Goal: Navigation & Orientation: Find specific page/section

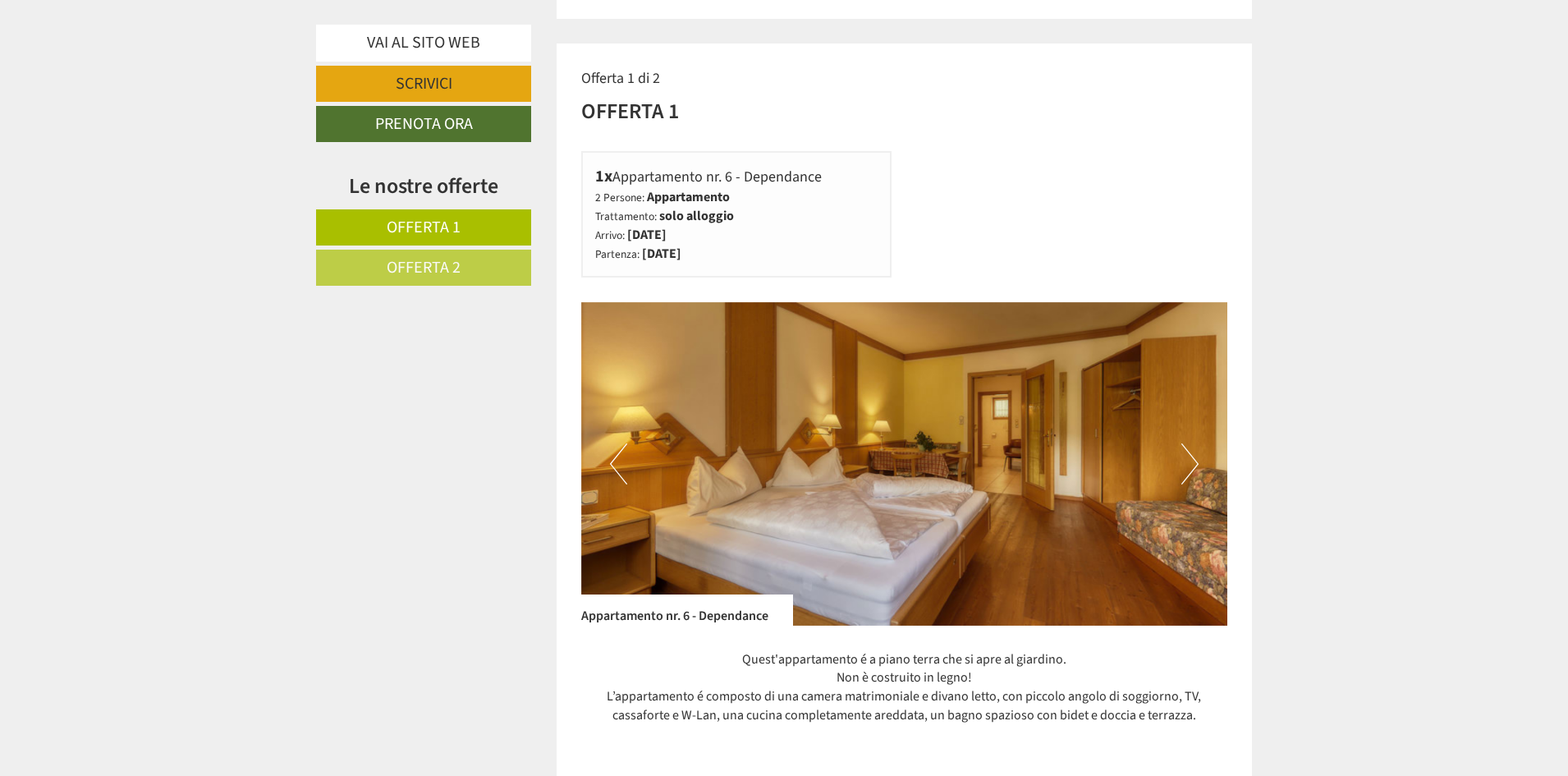
scroll to position [1243, 0]
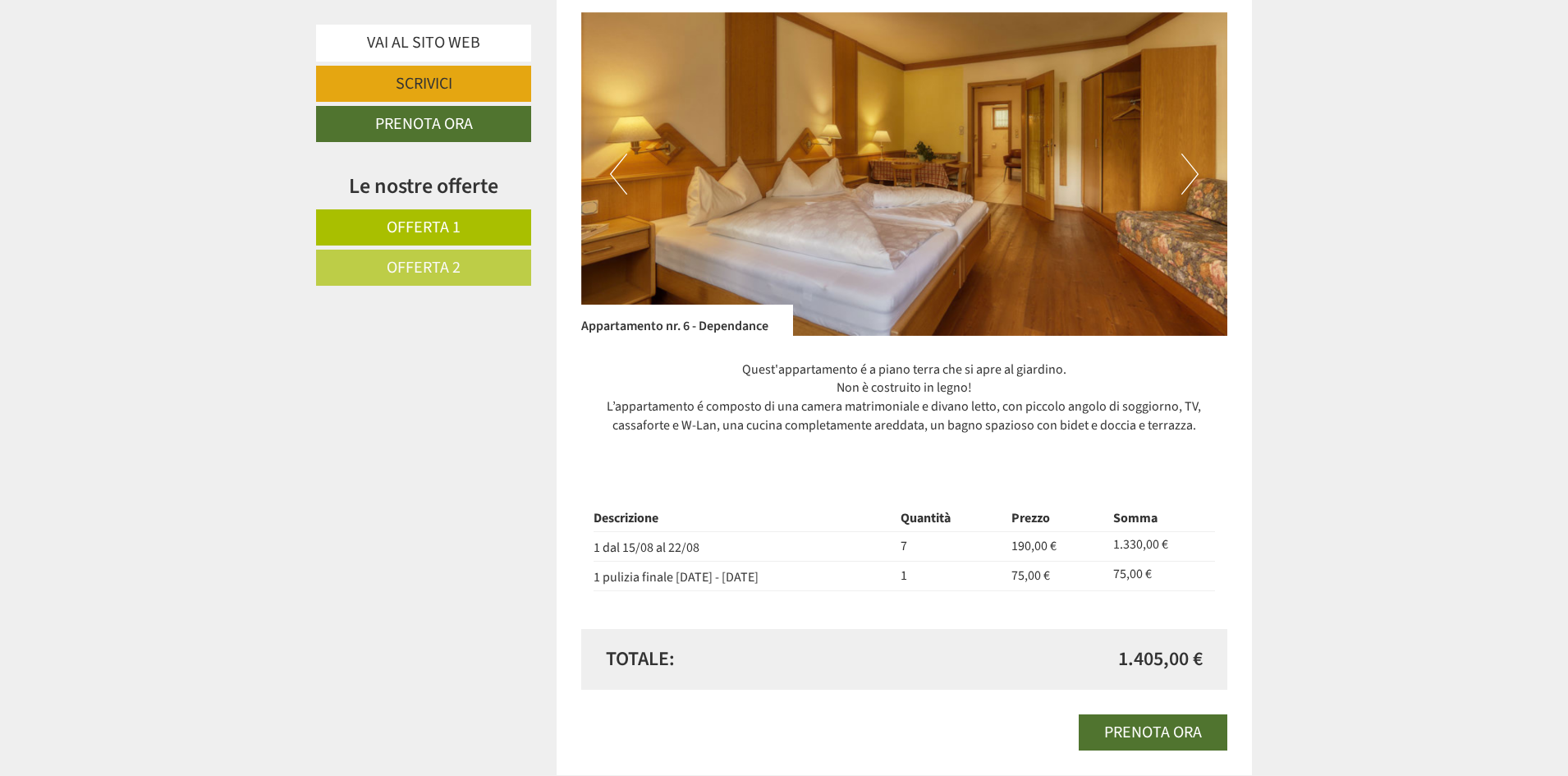
click at [1197, 175] on button "Next" at bounding box center [1191, 174] width 17 height 41
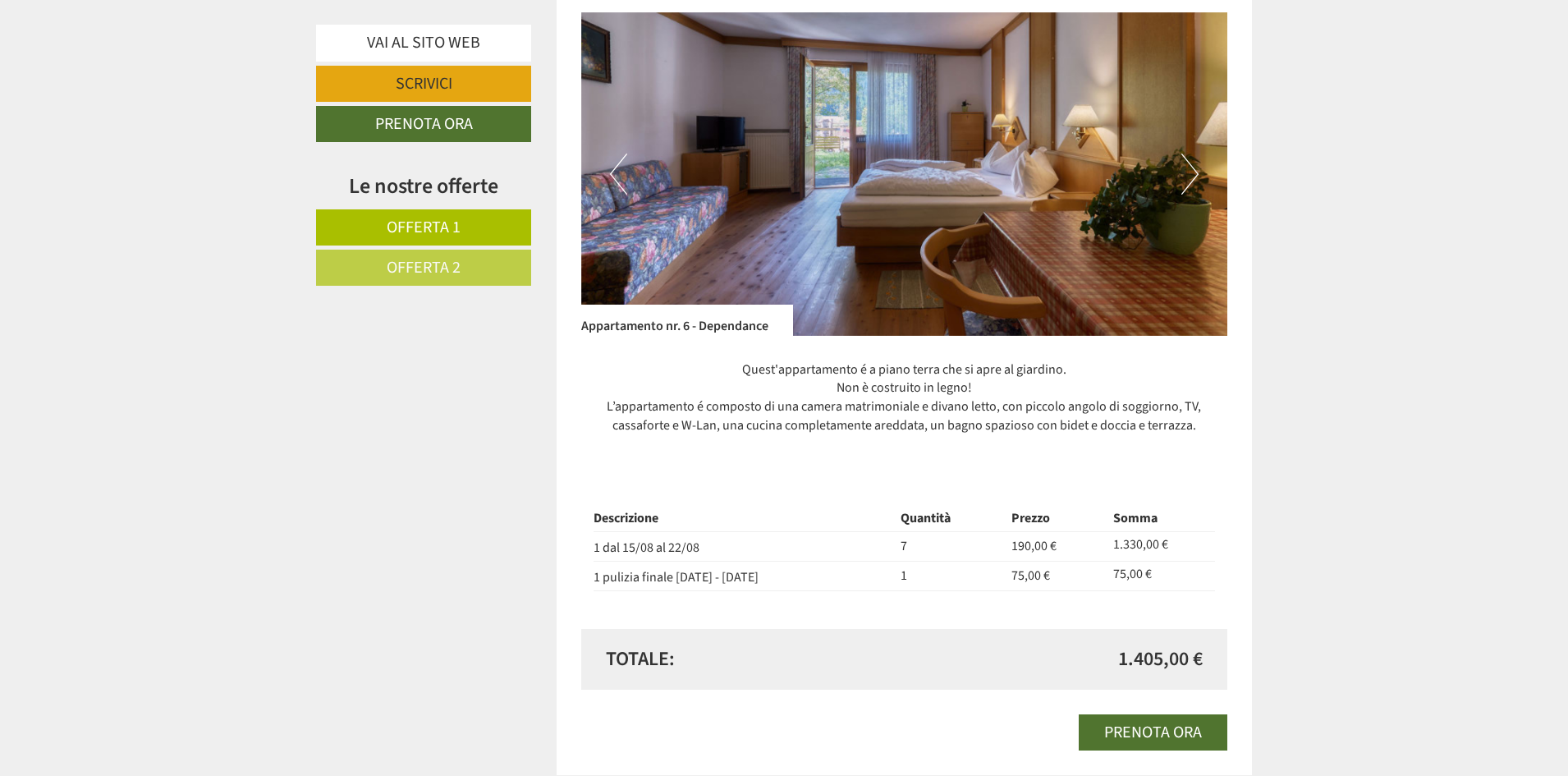
click at [1194, 175] on button "Next" at bounding box center [1191, 174] width 17 height 41
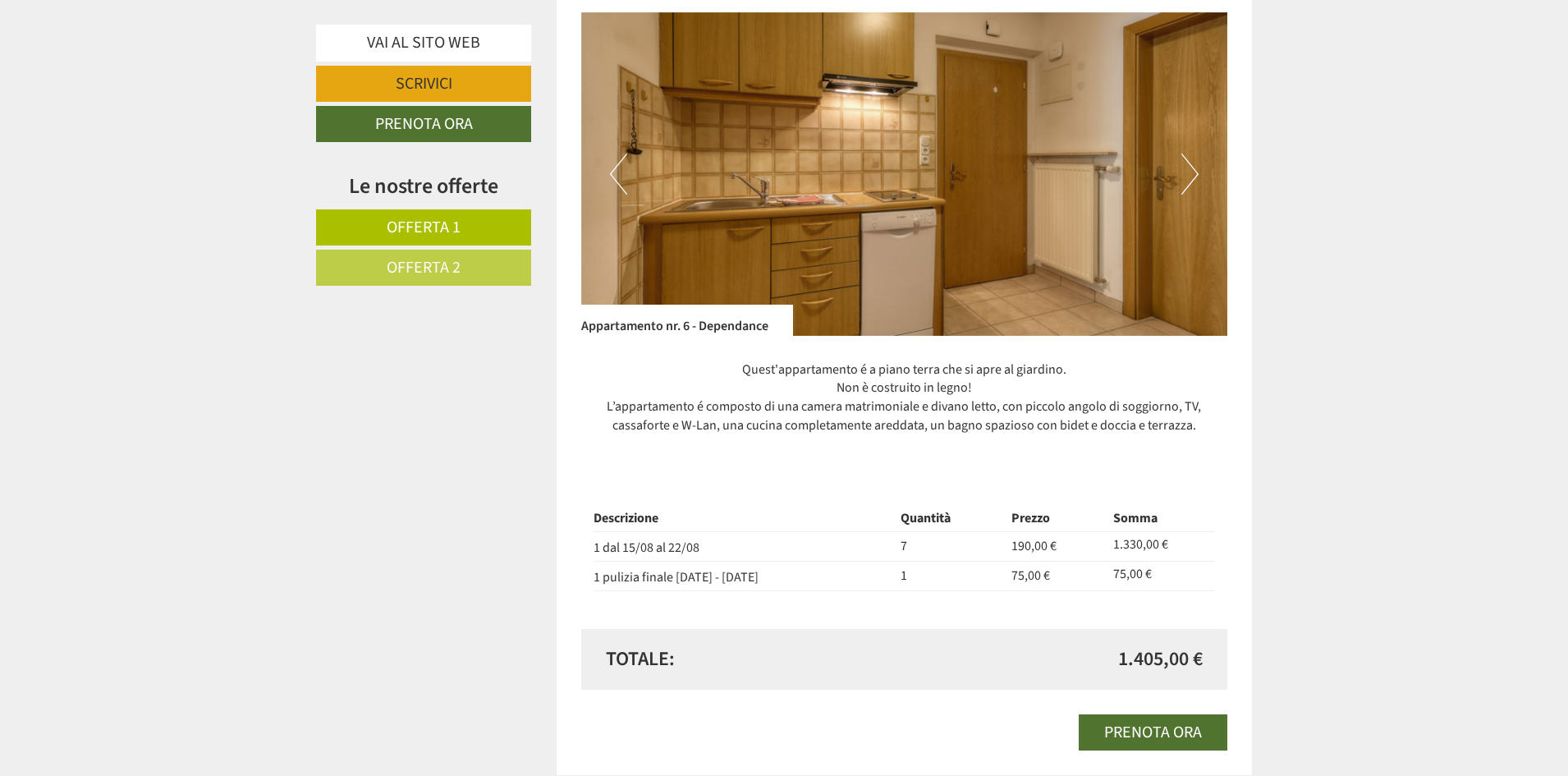
click at [1194, 175] on button "Next" at bounding box center [1191, 174] width 17 height 41
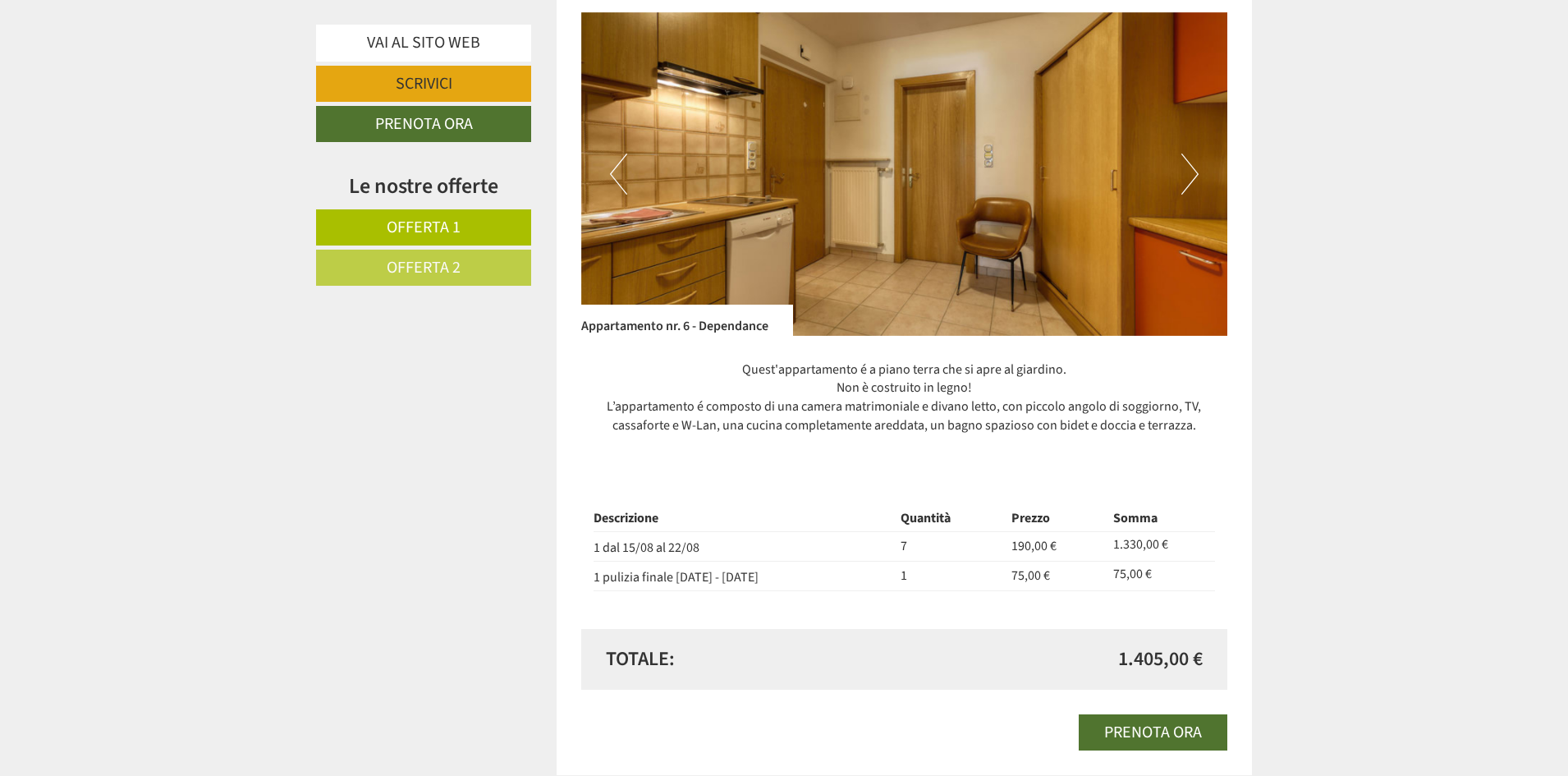
click at [1194, 175] on button "Next" at bounding box center [1191, 174] width 17 height 41
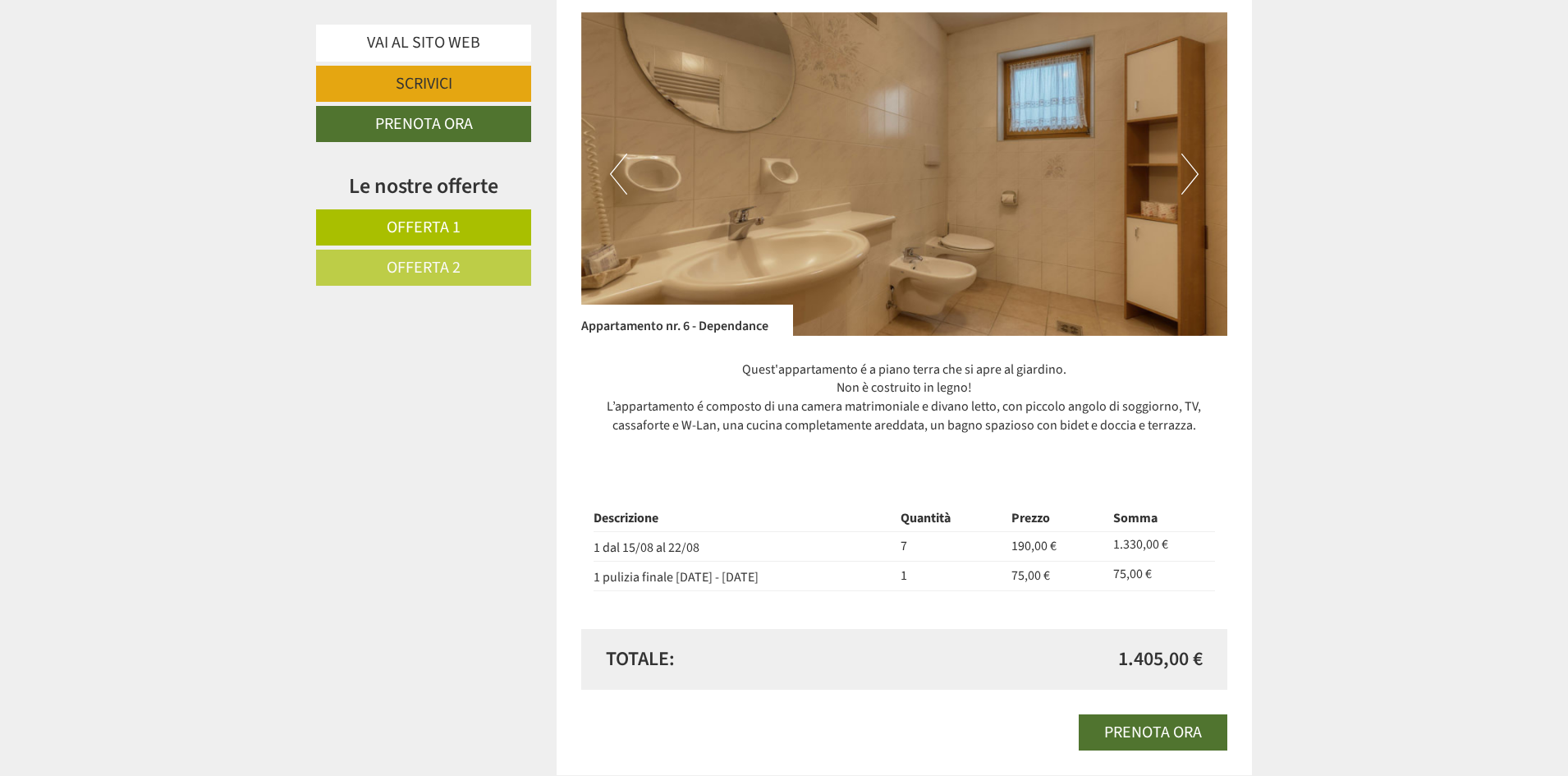
click at [1194, 175] on button "Next" at bounding box center [1191, 174] width 17 height 41
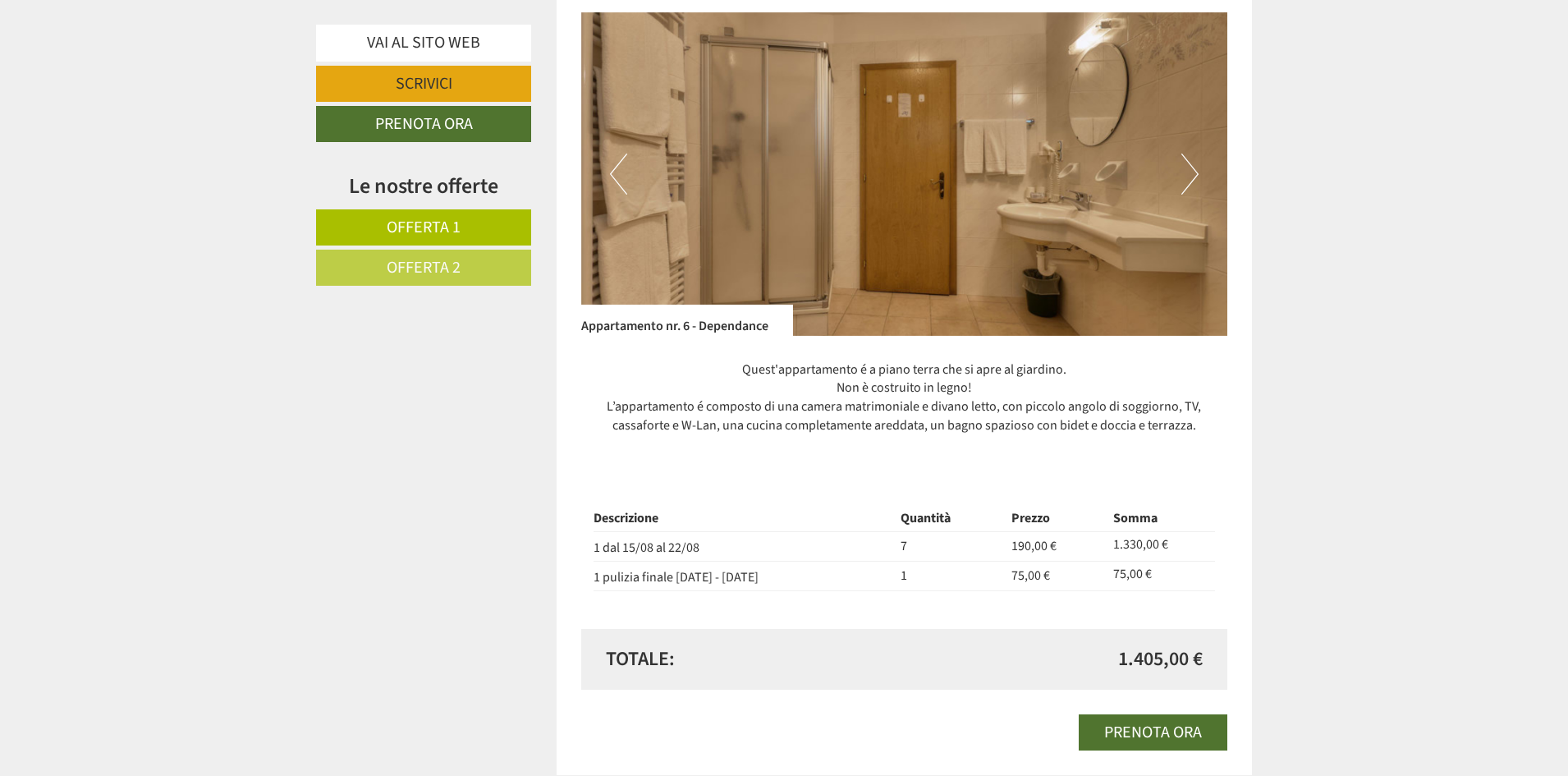
click at [1194, 175] on button "Next" at bounding box center [1191, 174] width 17 height 41
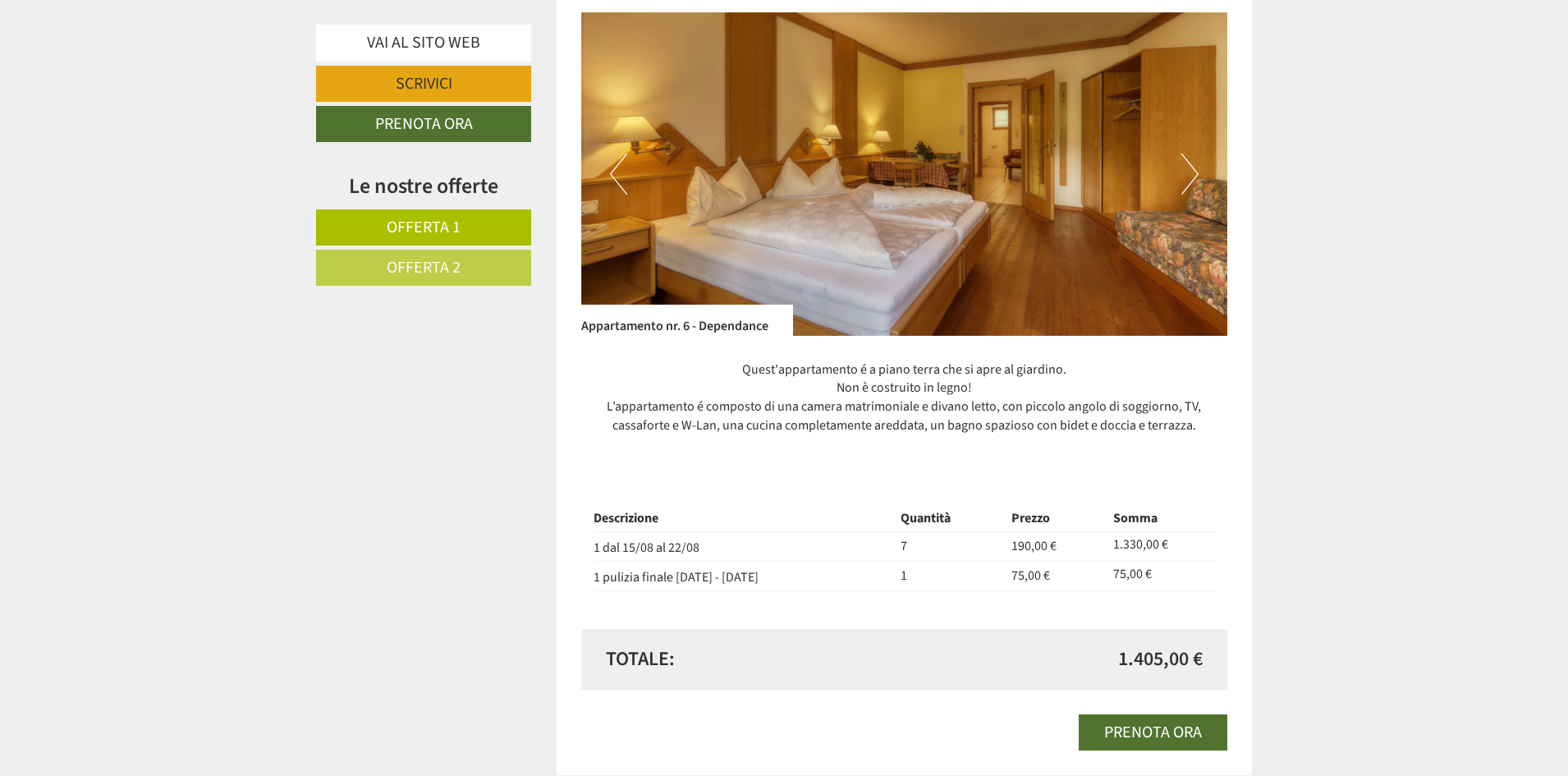
click at [1194, 175] on button "Next" at bounding box center [1191, 174] width 17 height 41
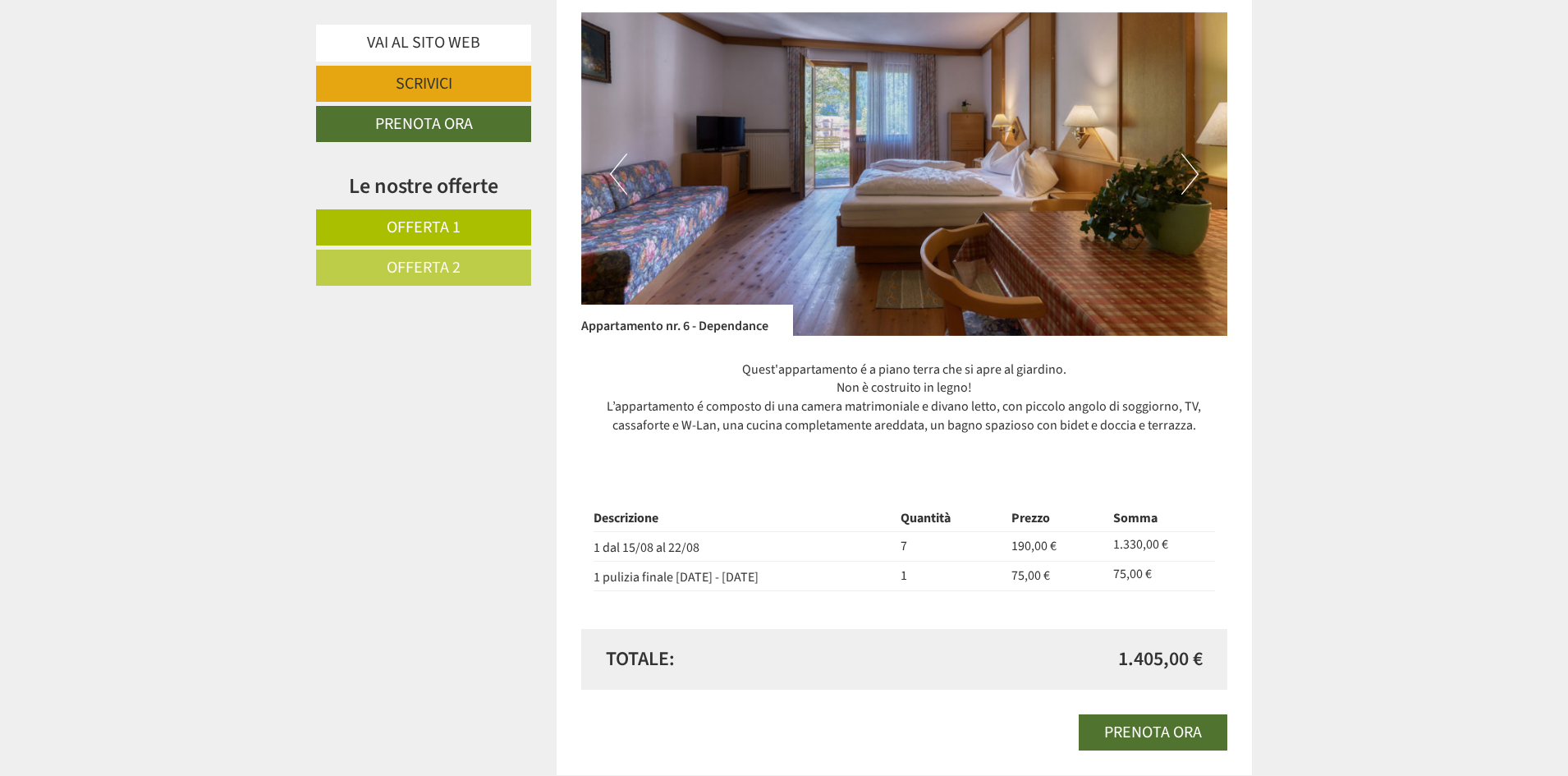
click at [1194, 175] on button "Next" at bounding box center [1191, 174] width 17 height 41
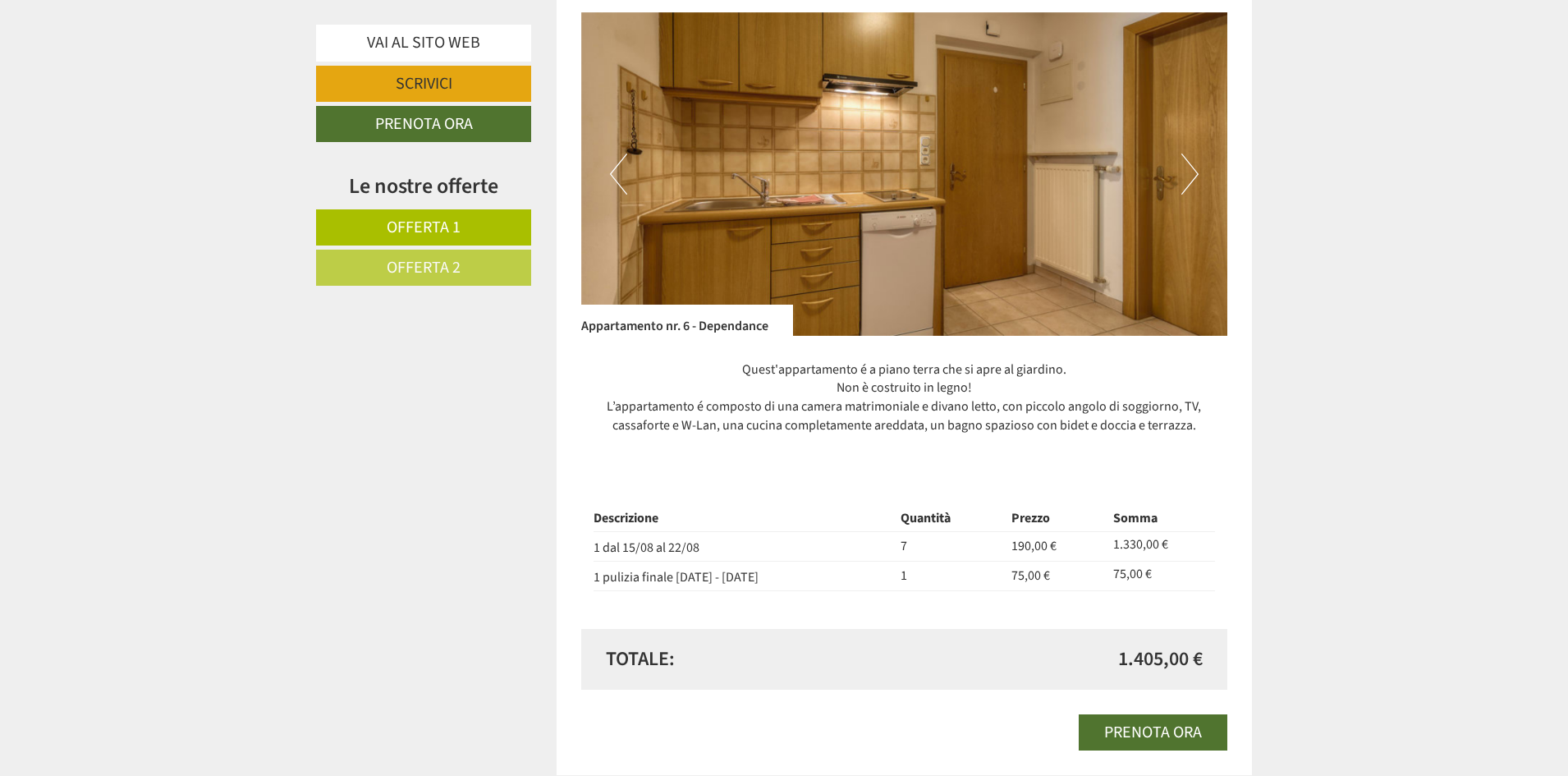
click at [1194, 175] on button "Next" at bounding box center [1191, 174] width 17 height 41
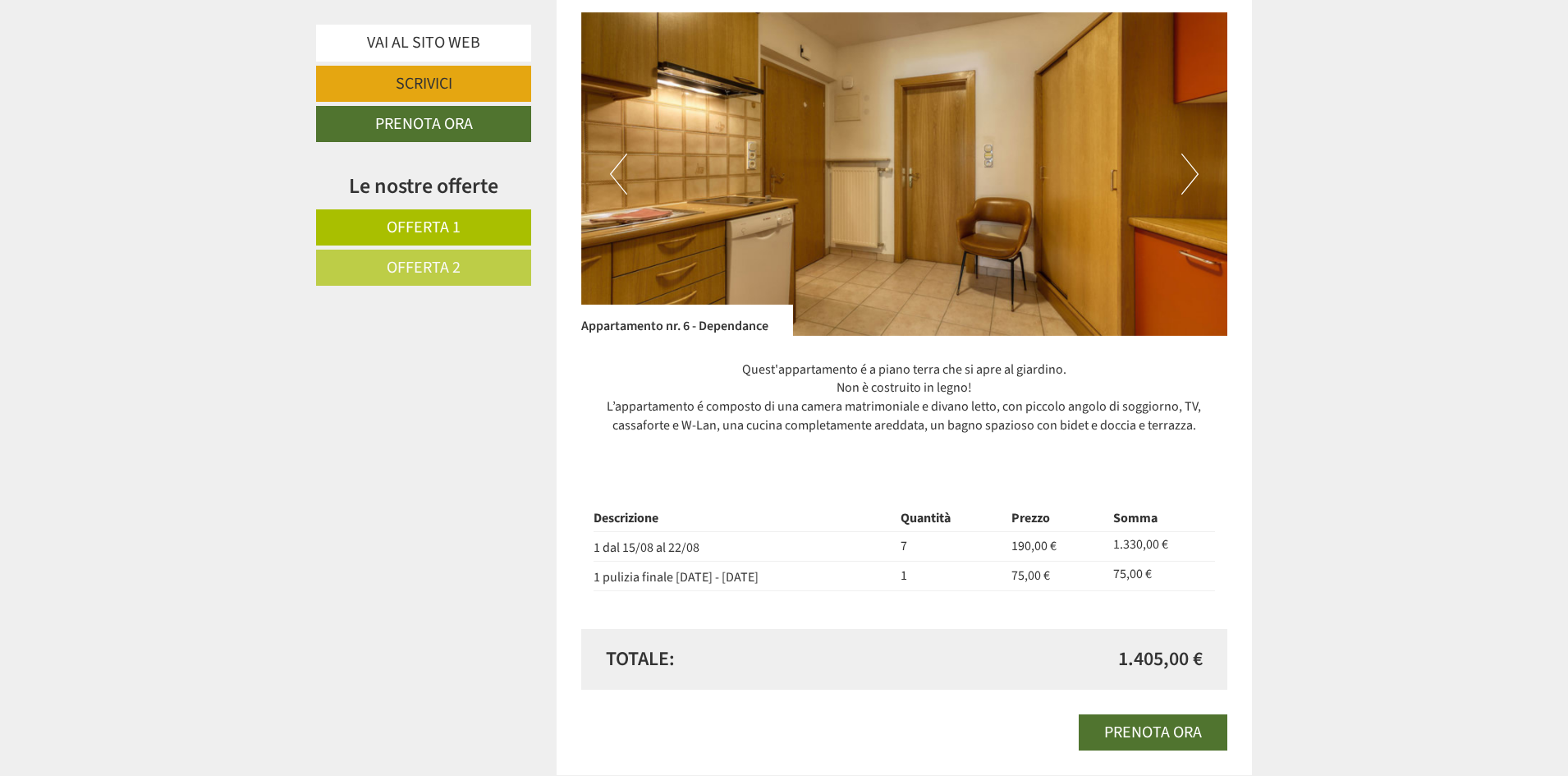
click at [1194, 175] on button "Next" at bounding box center [1191, 174] width 17 height 41
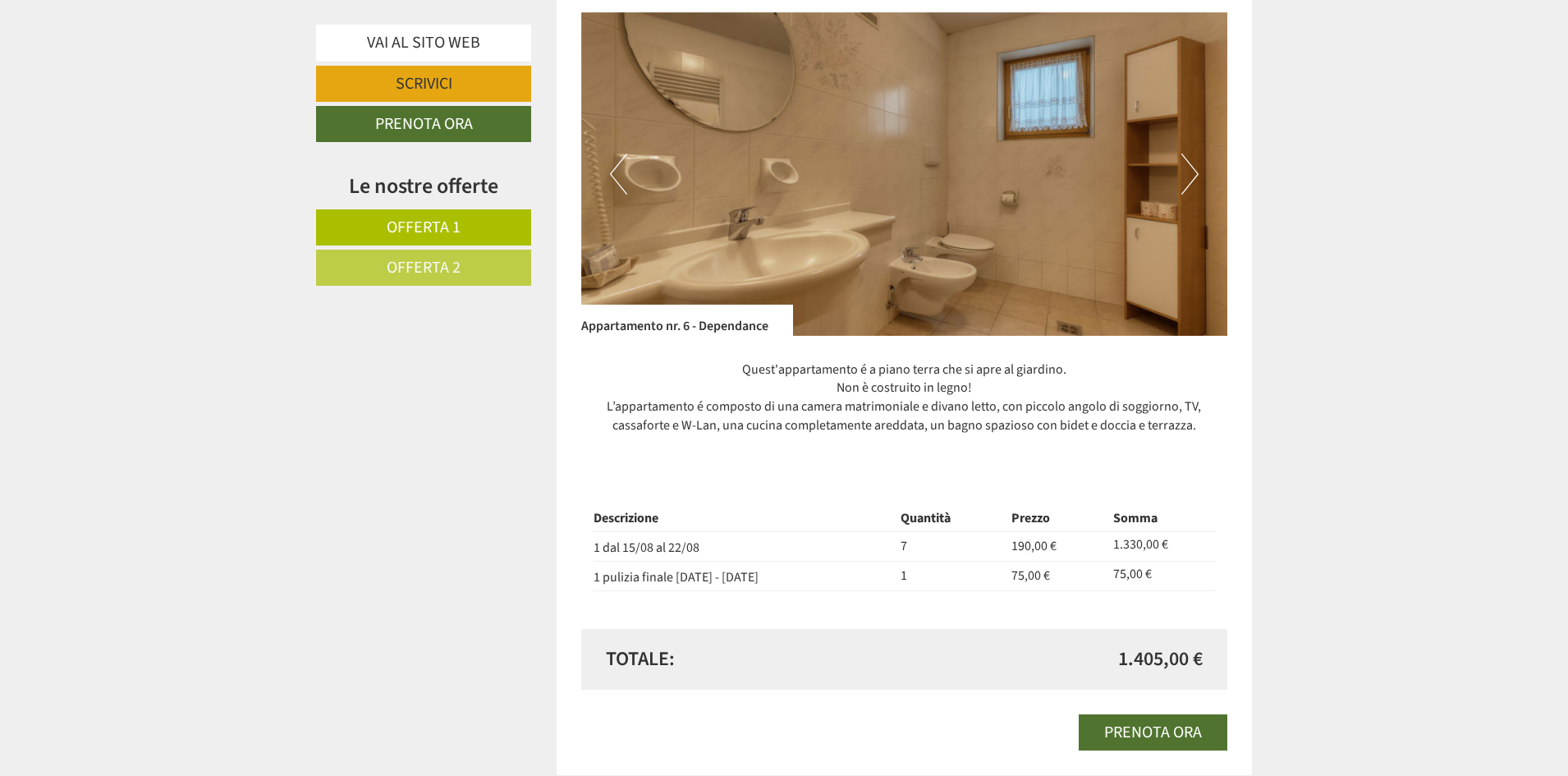
click at [1194, 175] on button "Next" at bounding box center [1191, 174] width 17 height 41
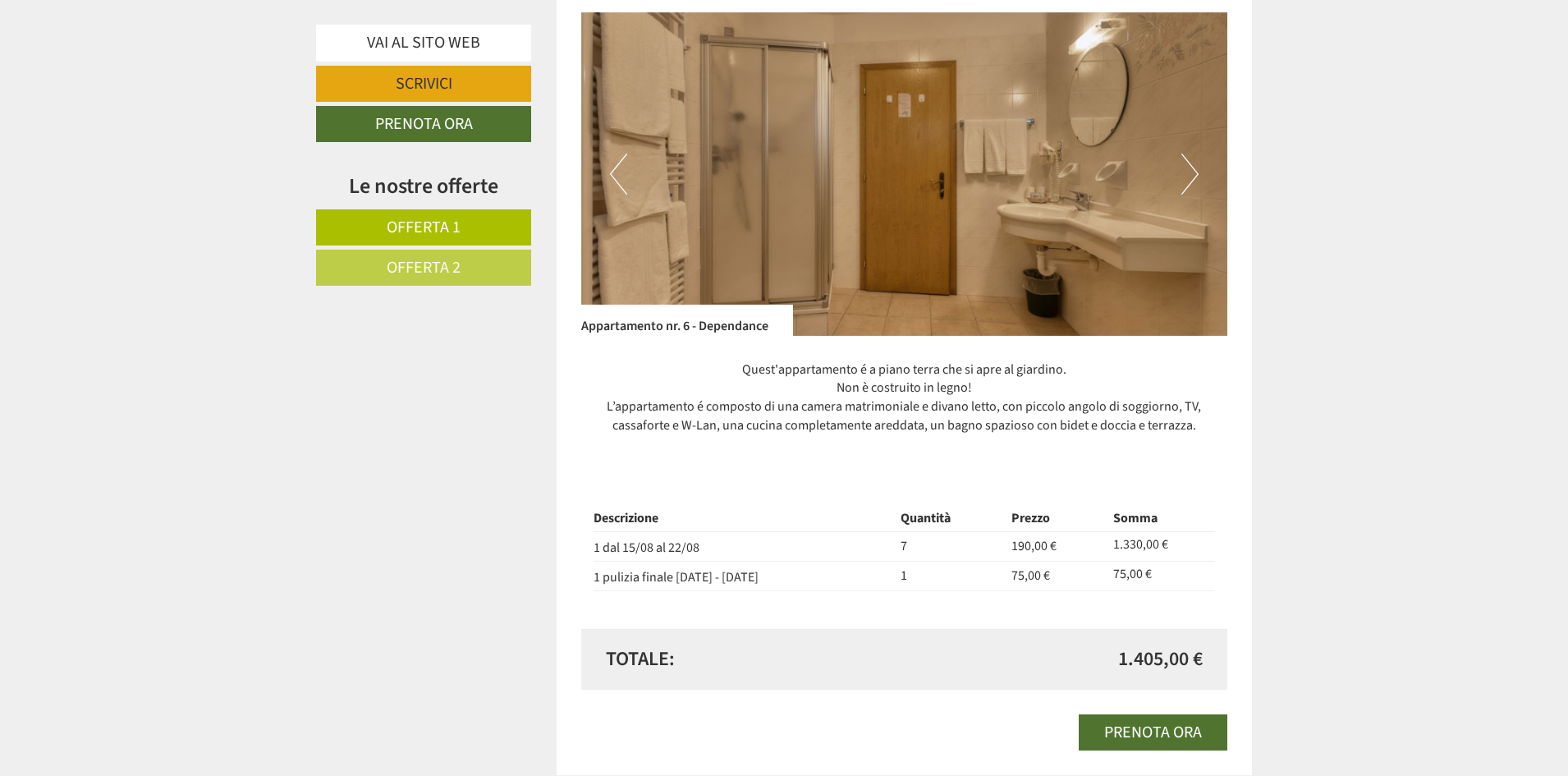
click at [1194, 175] on button "Next" at bounding box center [1191, 174] width 17 height 41
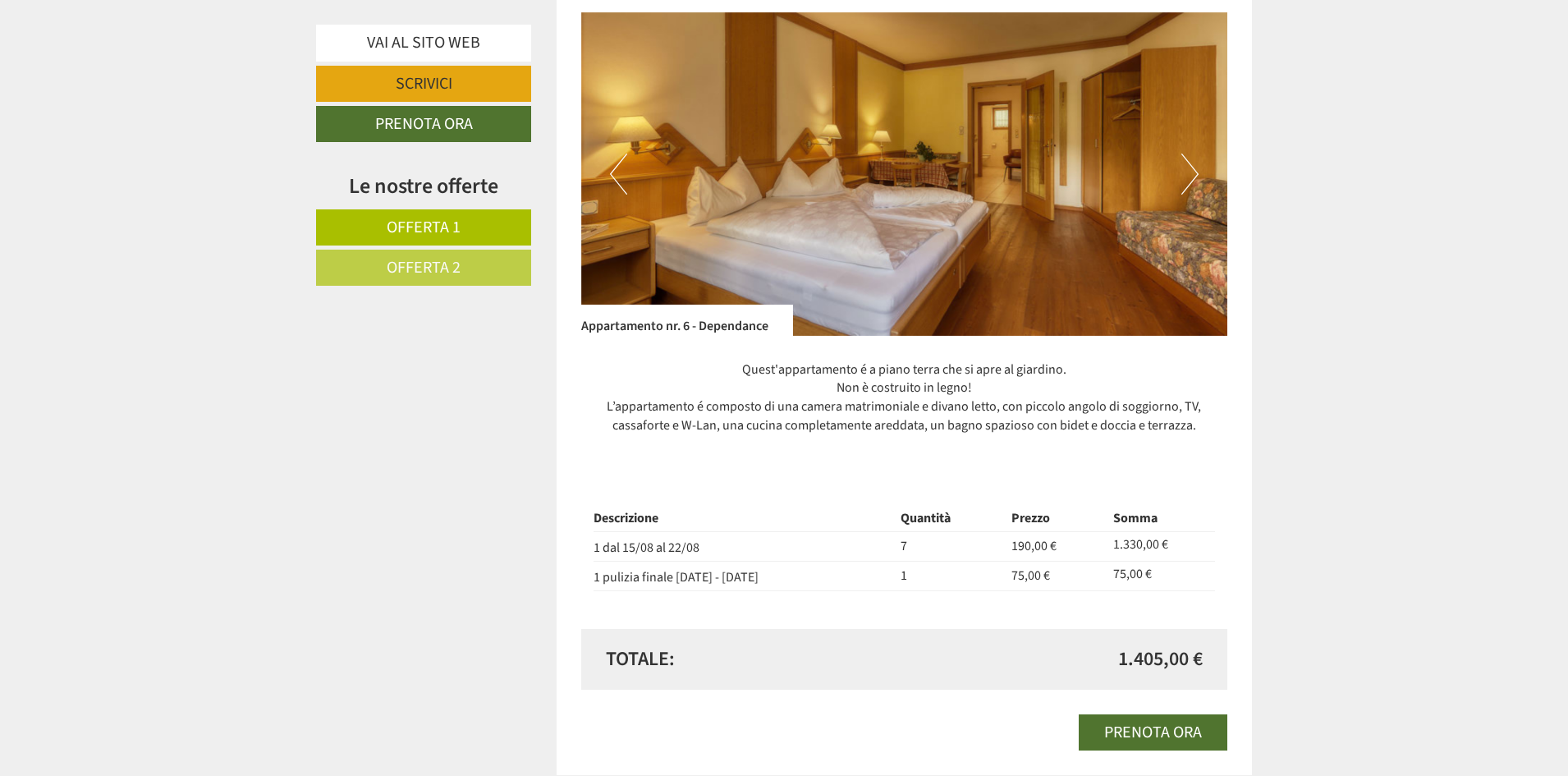
click at [1194, 175] on button "Next" at bounding box center [1191, 174] width 17 height 41
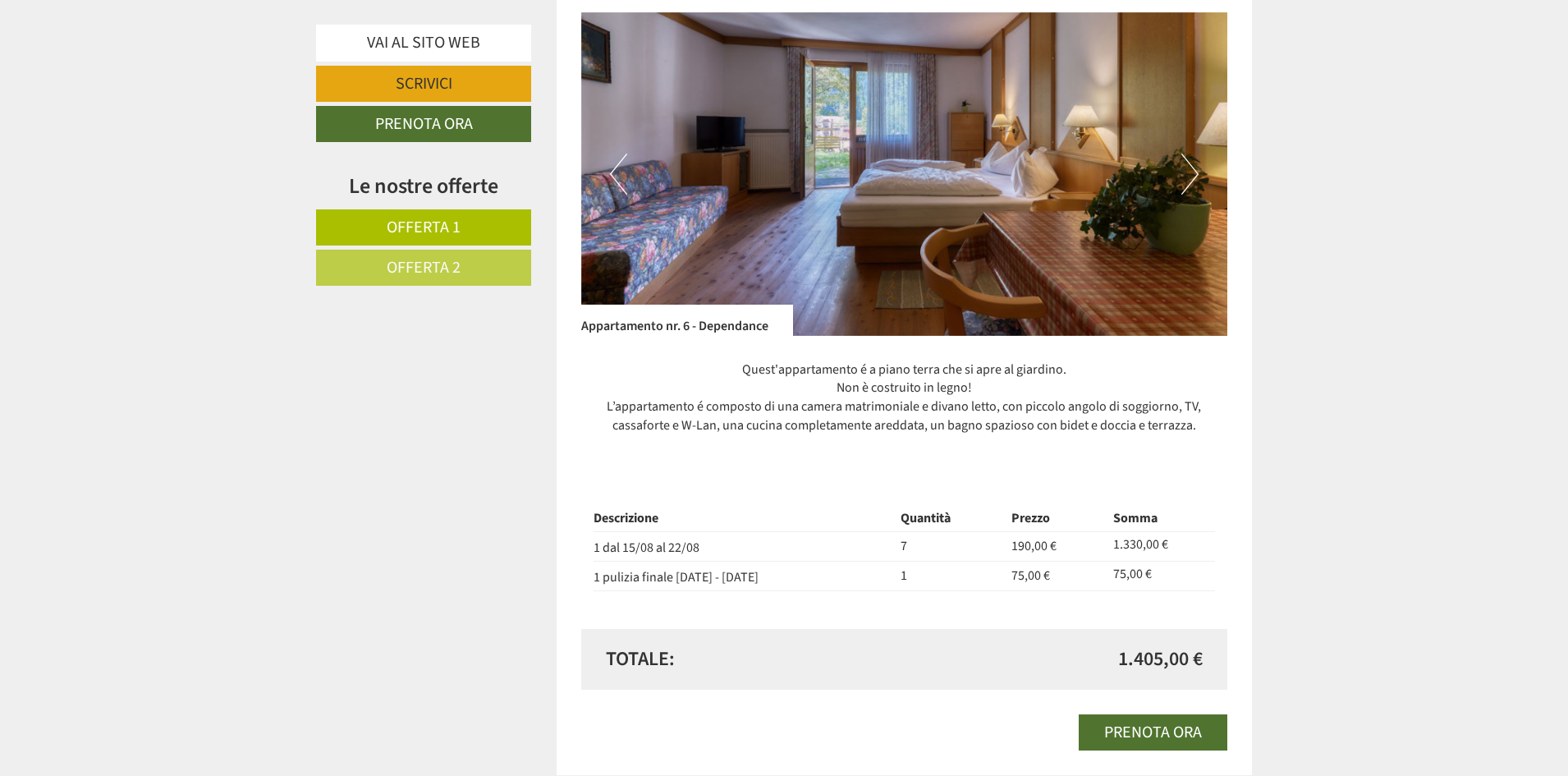
click at [1194, 175] on button "Next" at bounding box center [1191, 174] width 17 height 41
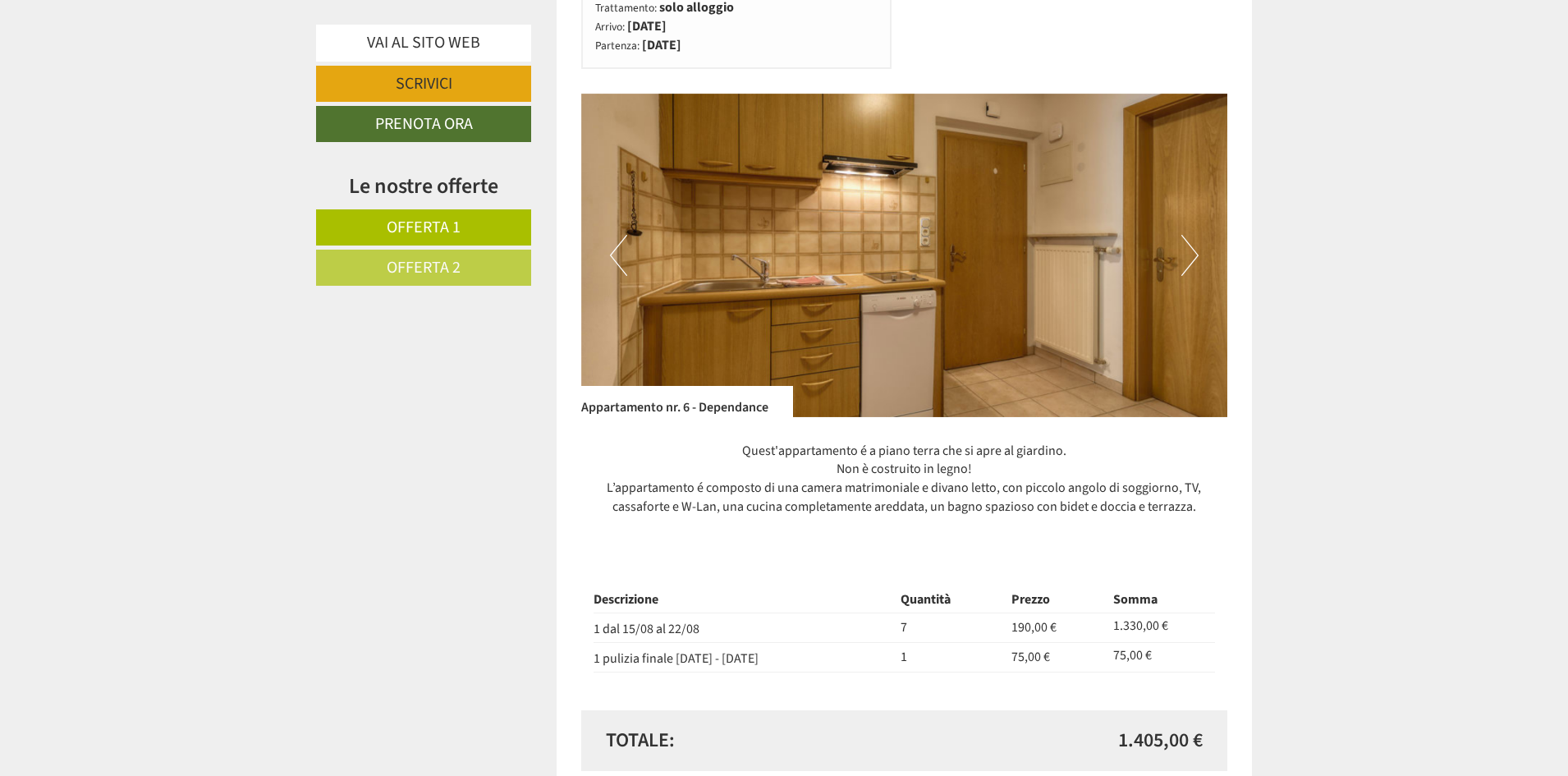
scroll to position [1161, 0]
click at [427, 249] on link "Offerta 2" at bounding box center [424, 267] width 215 height 36
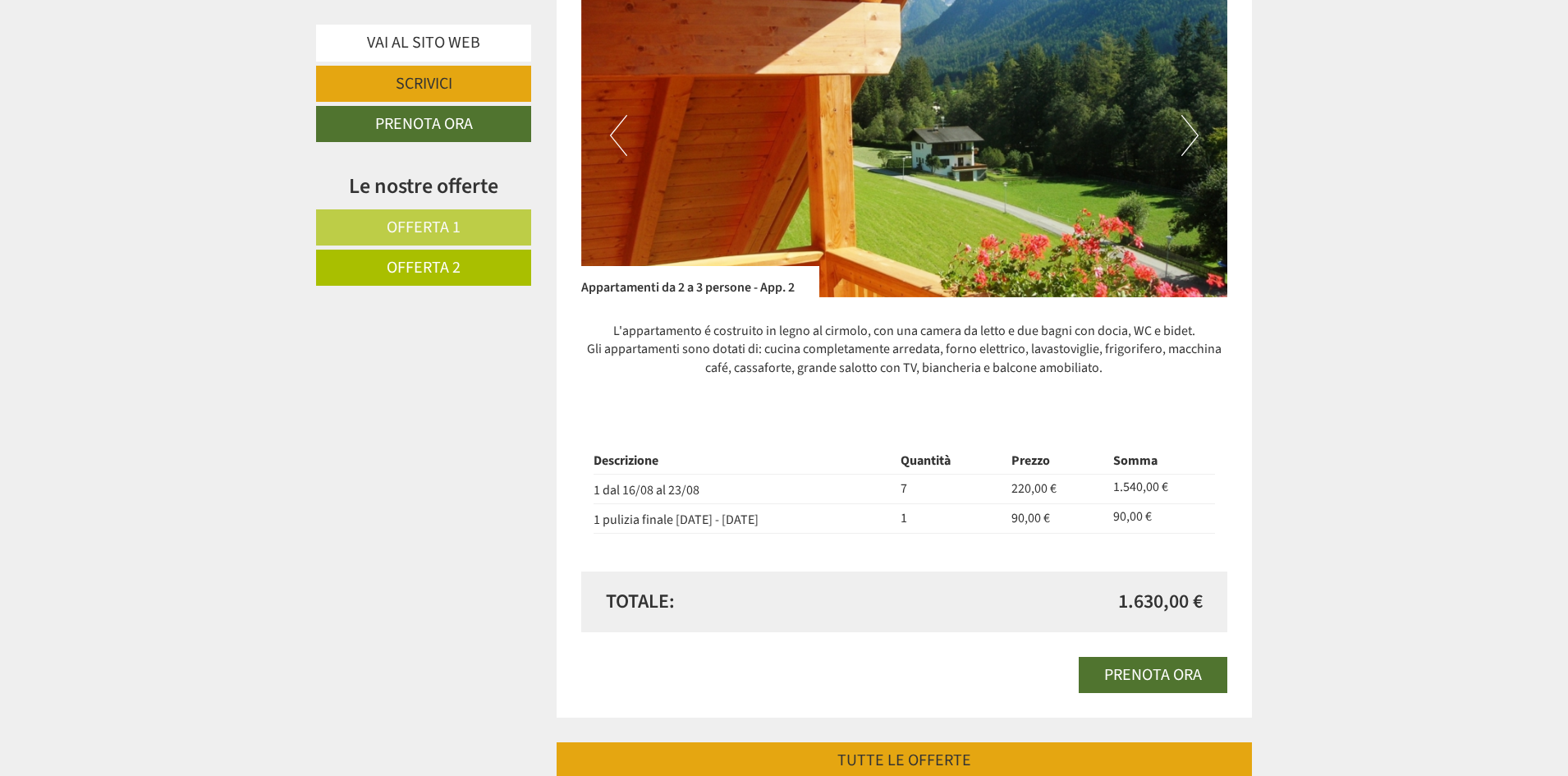
scroll to position [1079, 0]
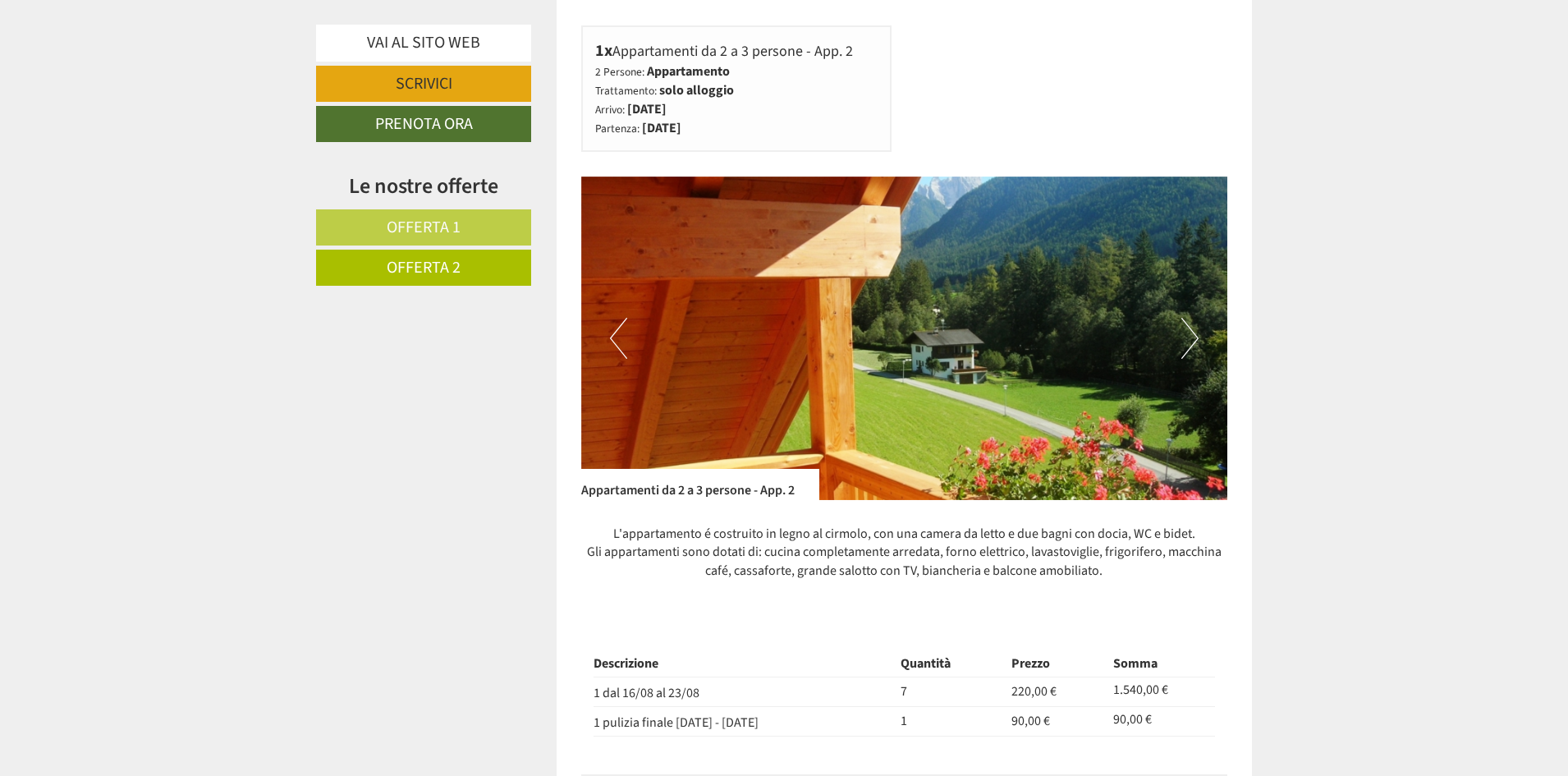
click at [1183, 330] on button "Next" at bounding box center [1191, 338] width 17 height 41
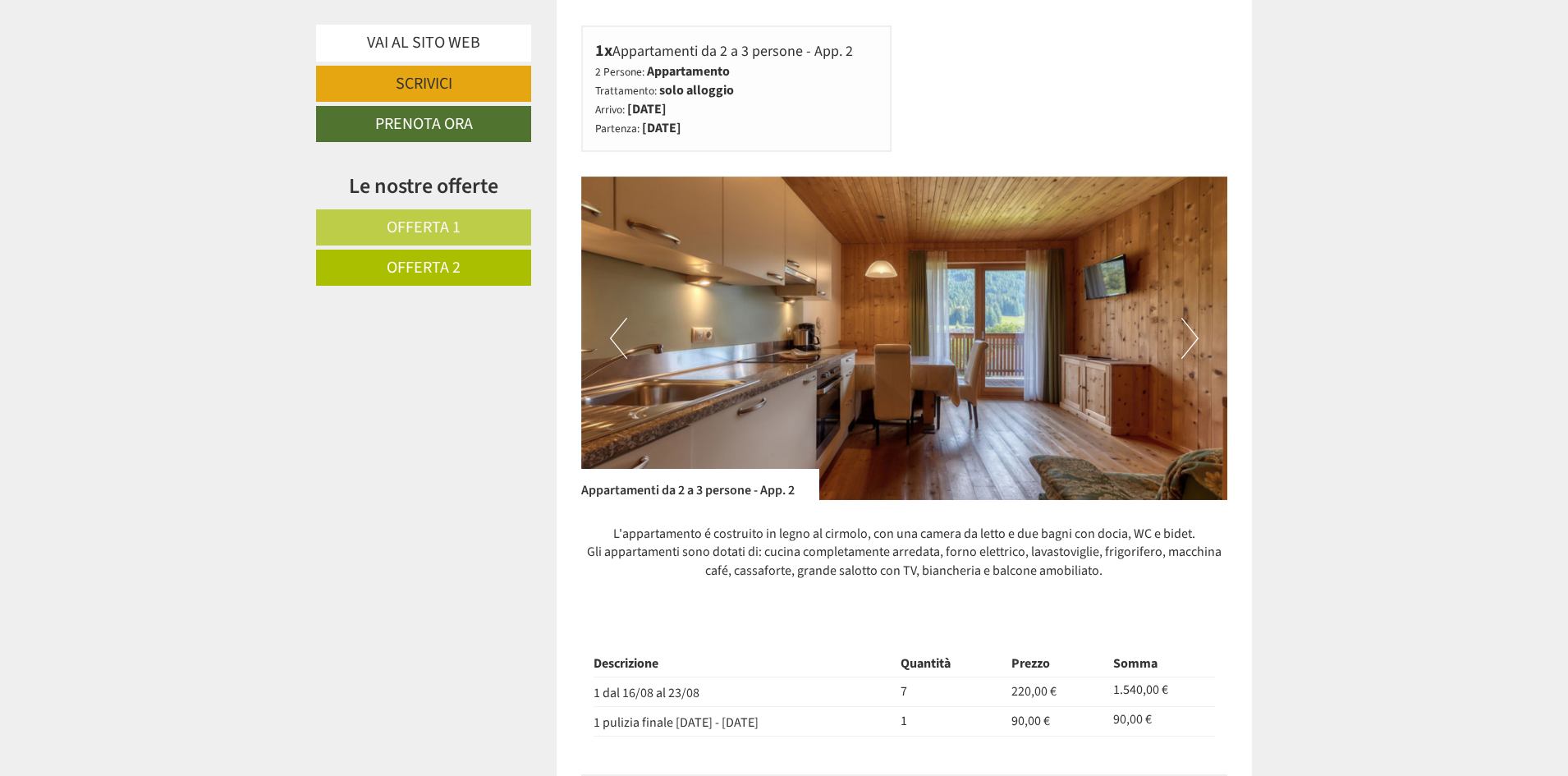
click at [1183, 330] on button "Next" at bounding box center [1191, 338] width 17 height 41
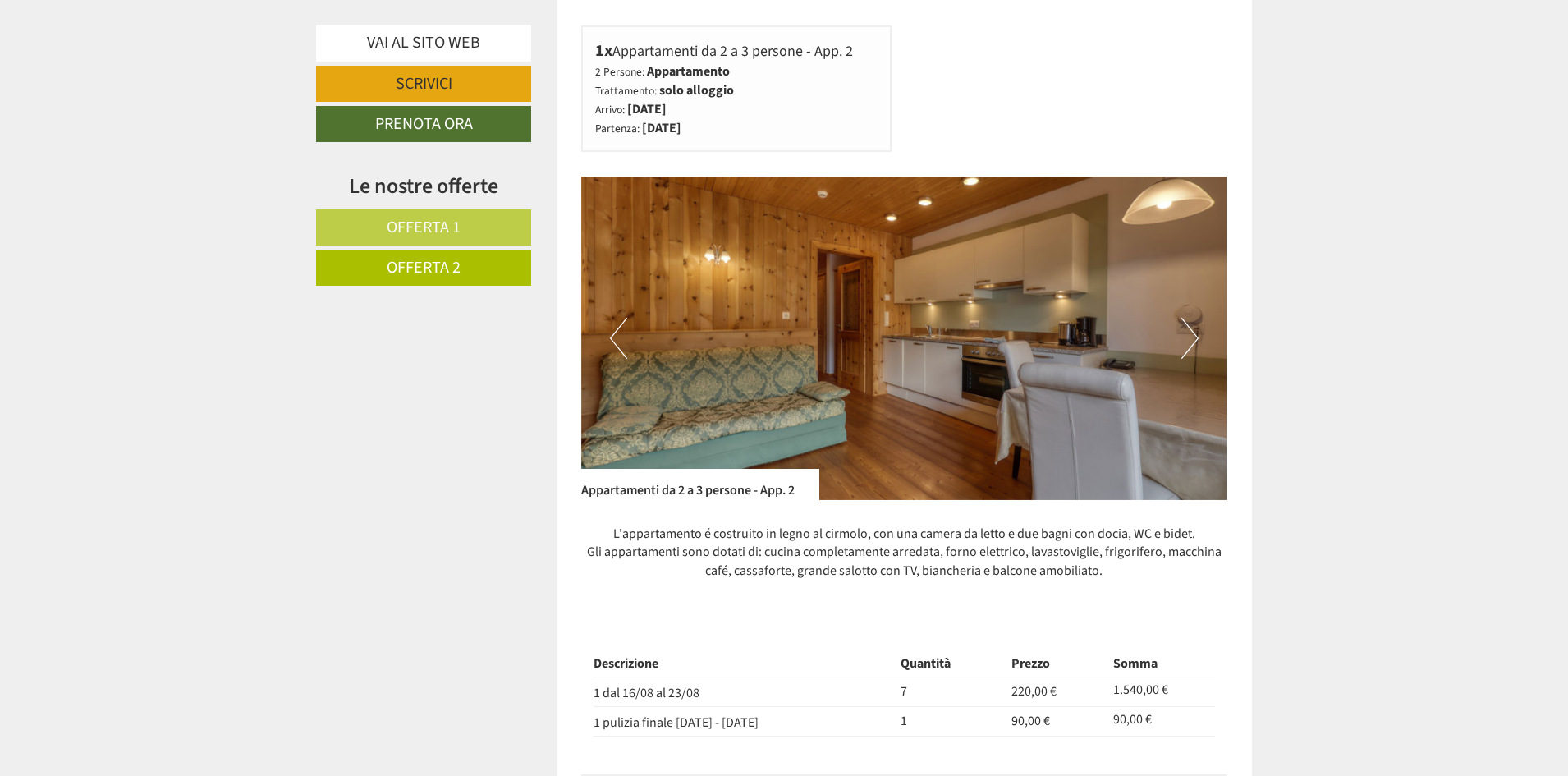
click at [1190, 330] on button "Next" at bounding box center [1191, 338] width 17 height 41
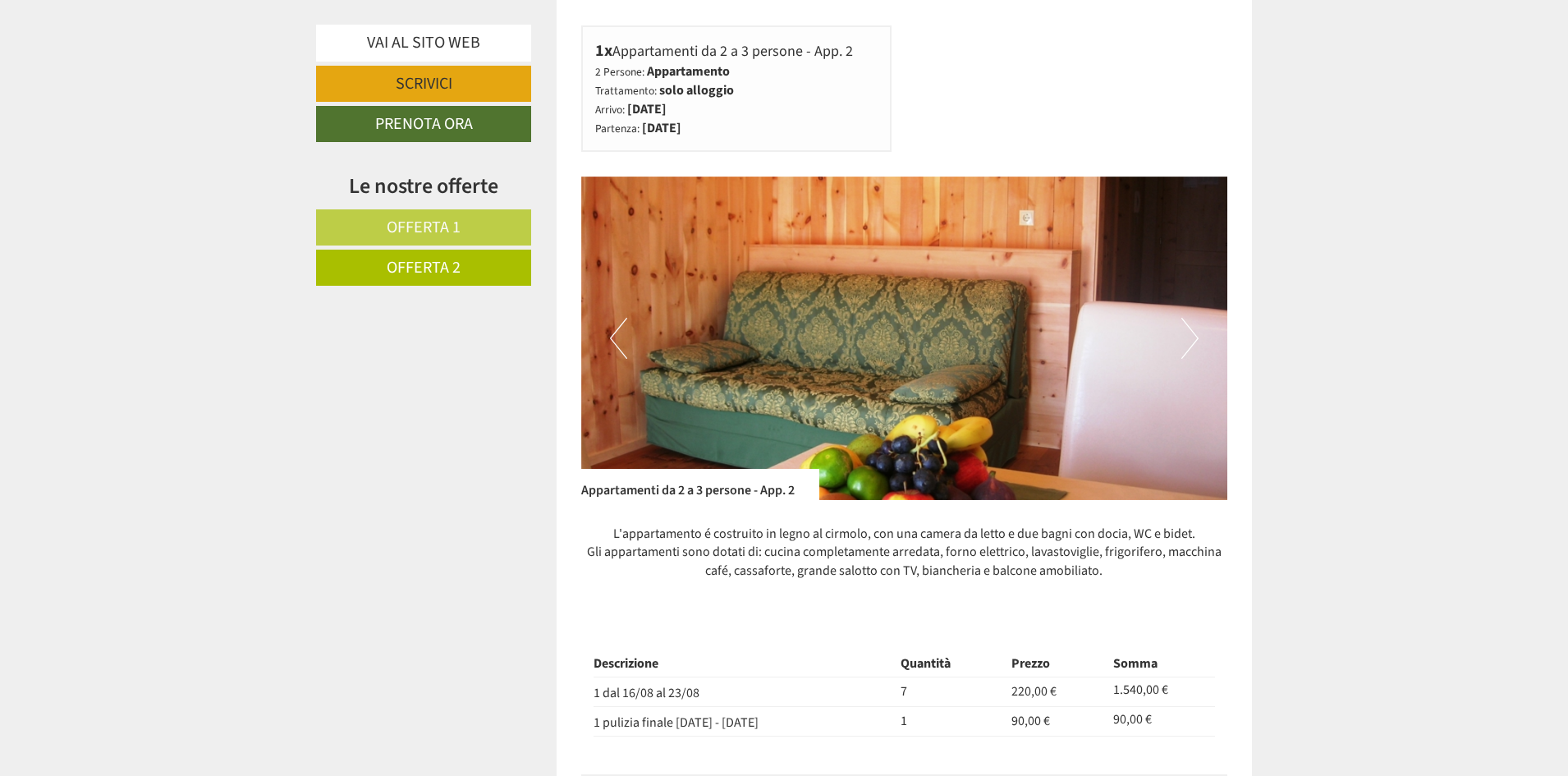
click at [1190, 330] on button "Next" at bounding box center [1191, 338] width 17 height 41
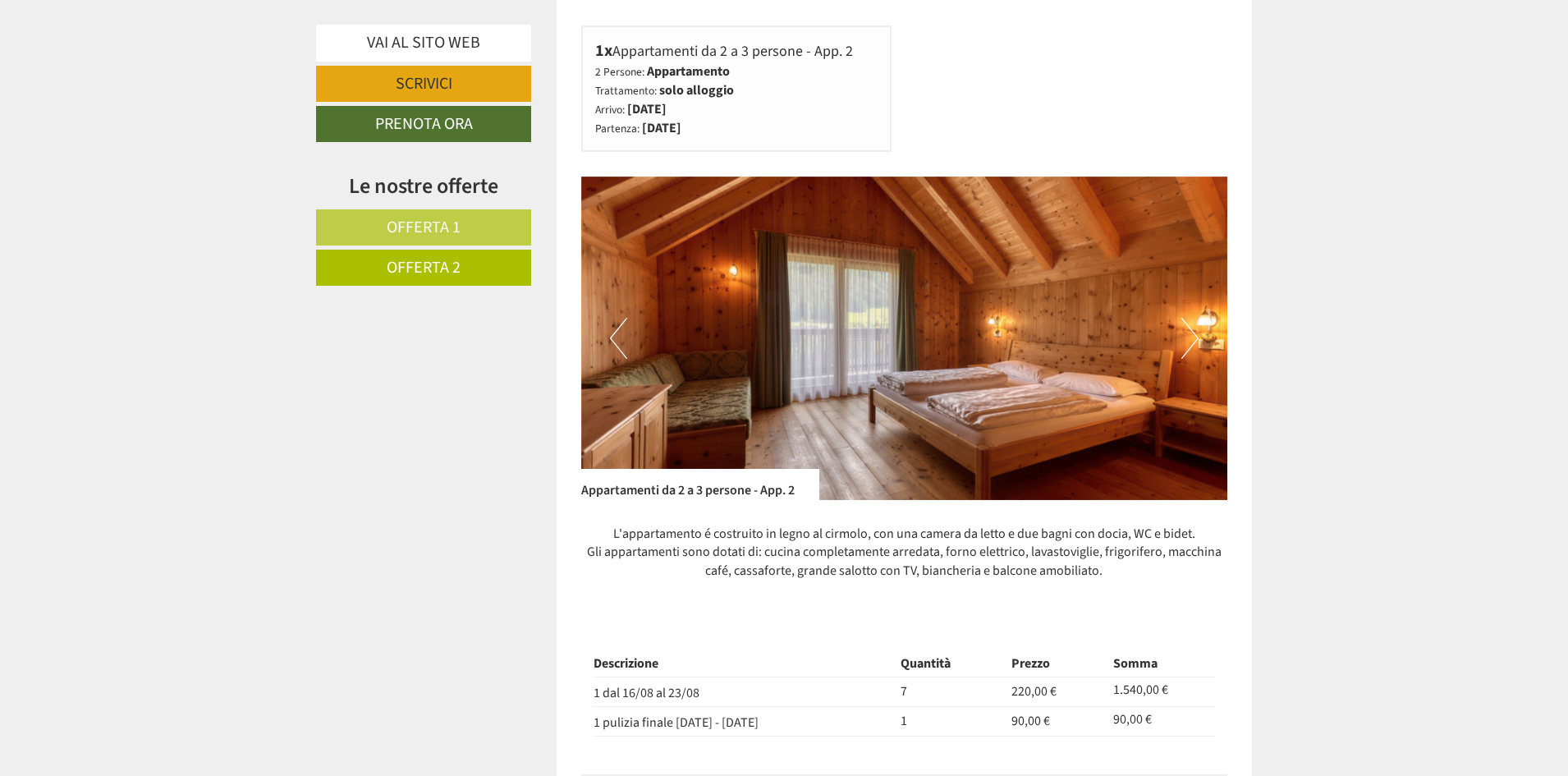
click at [1190, 330] on button "Next" at bounding box center [1191, 338] width 17 height 41
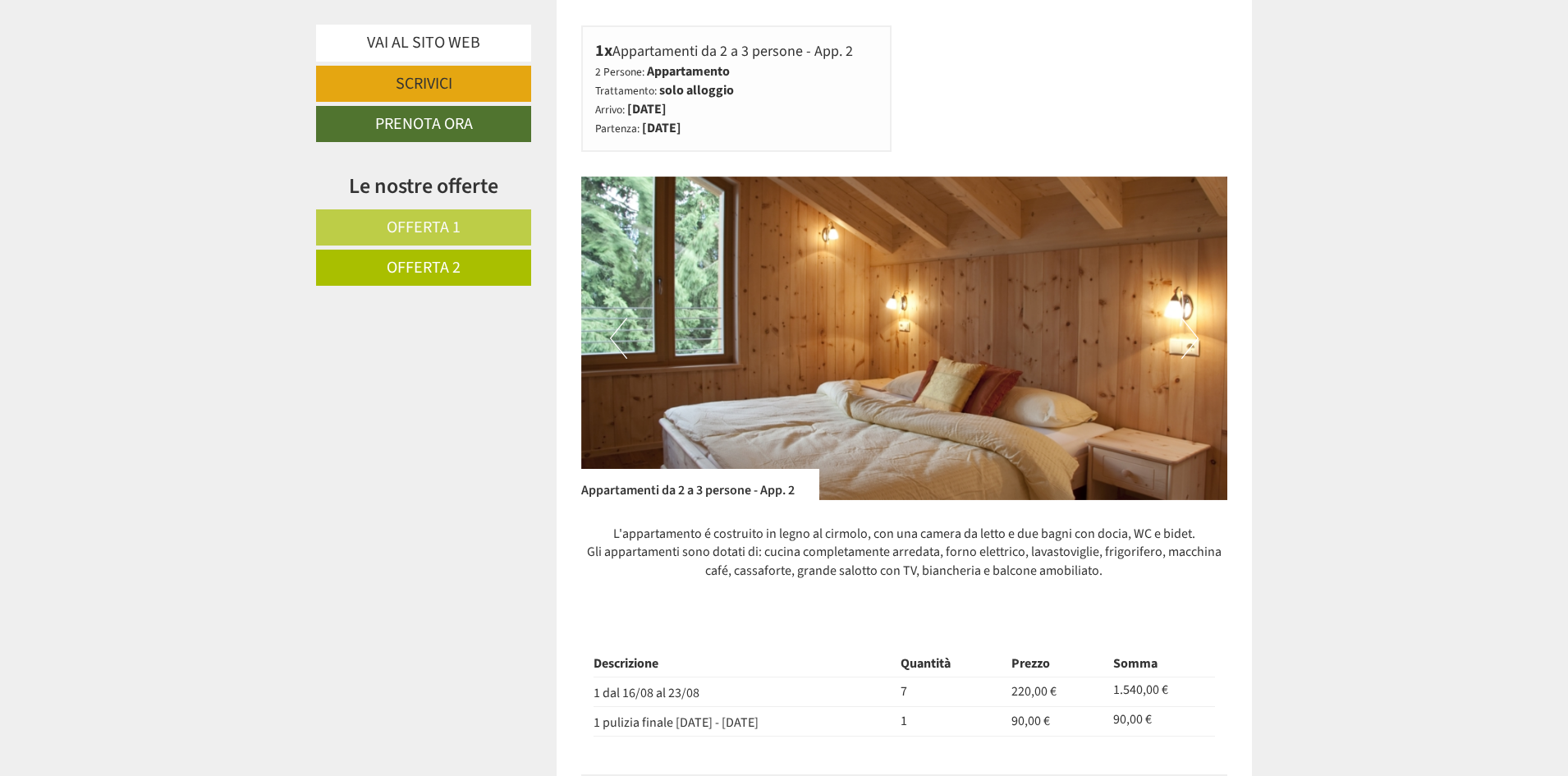
click at [1190, 330] on button "Next" at bounding box center [1191, 338] width 17 height 41
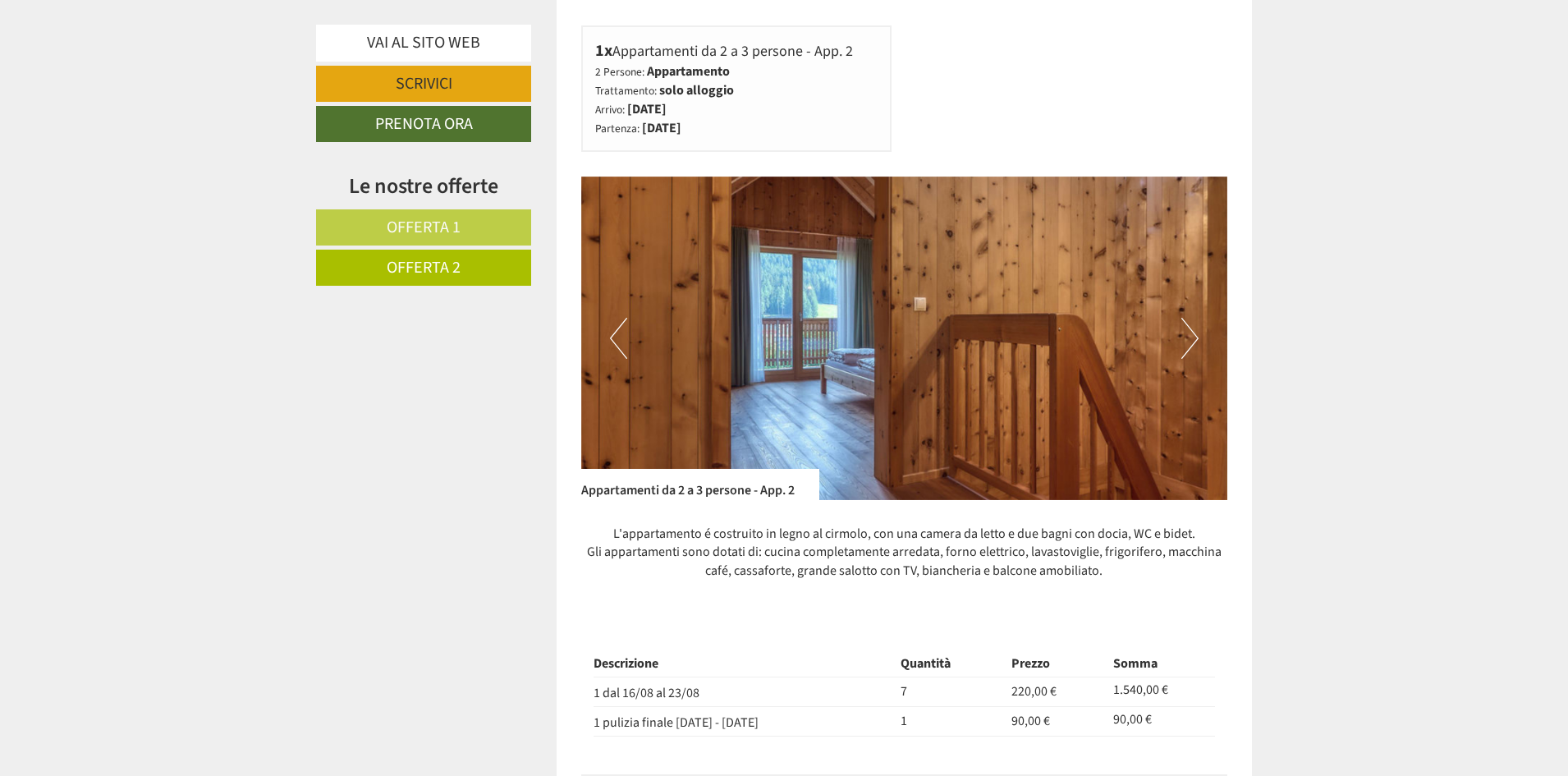
click at [1190, 330] on button "Next" at bounding box center [1191, 338] width 17 height 41
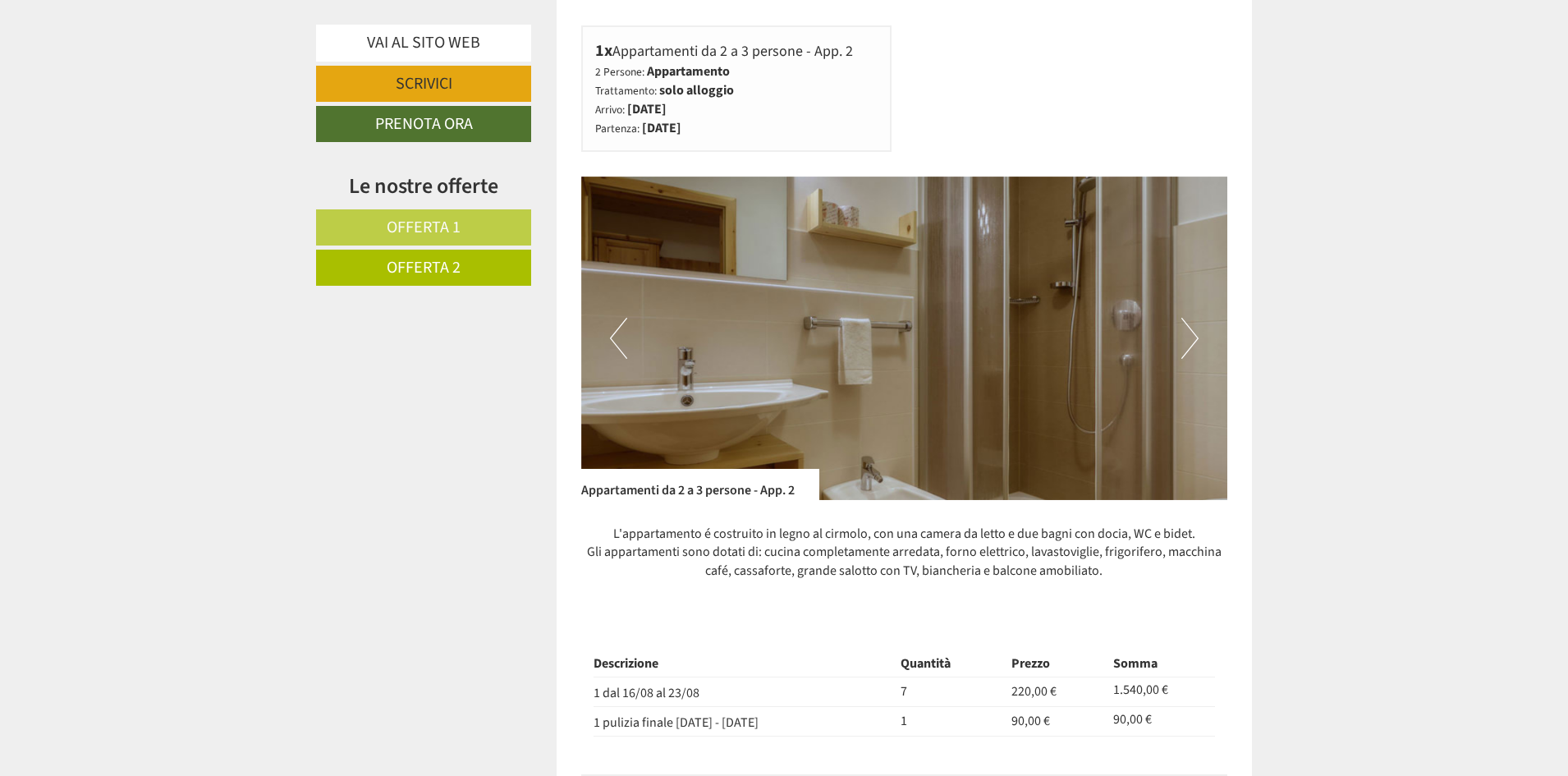
click at [1190, 330] on button "Next" at bounding box center [1191, 338] width 17 height 41
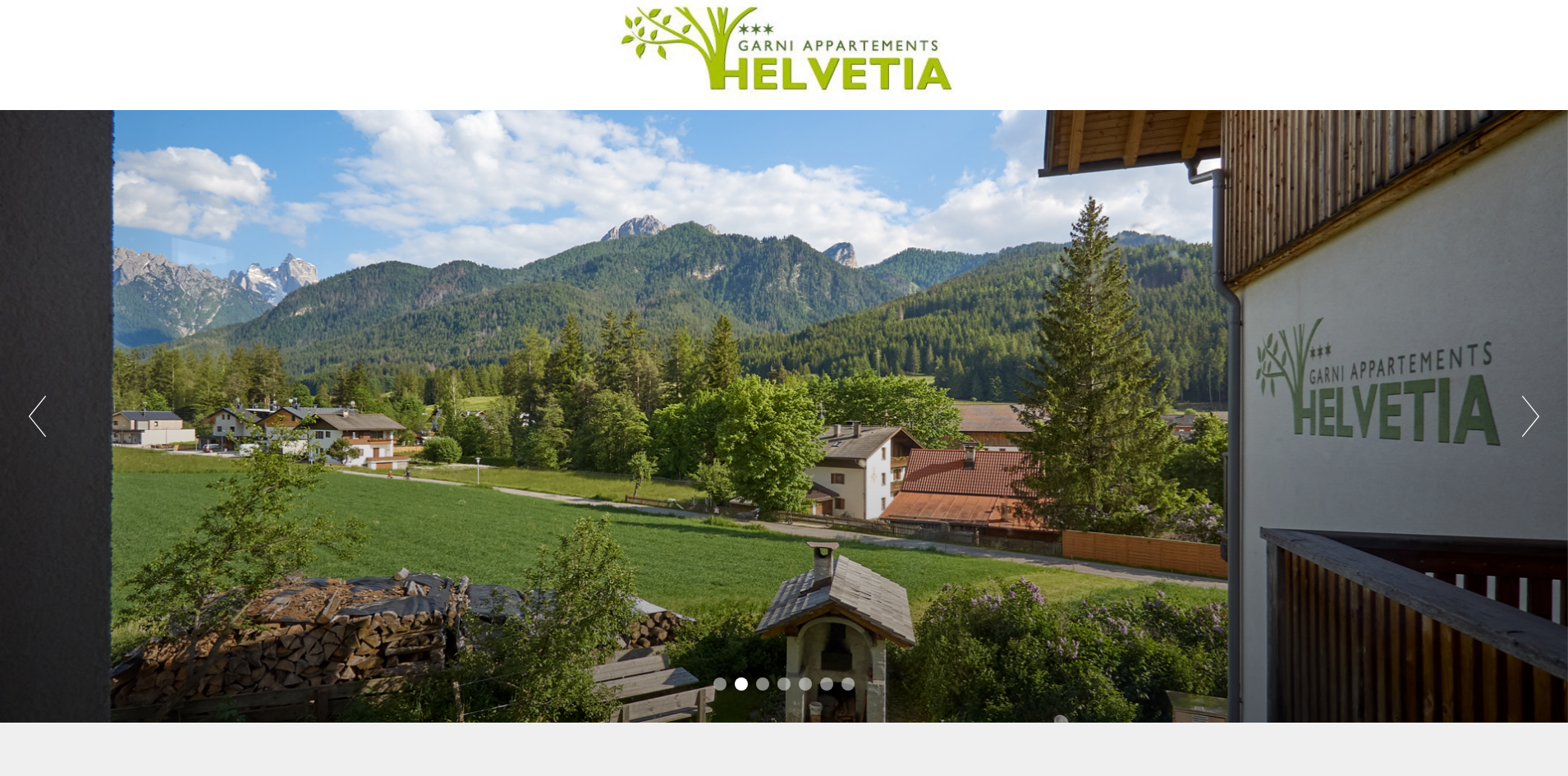
scroll to position [12, 0]
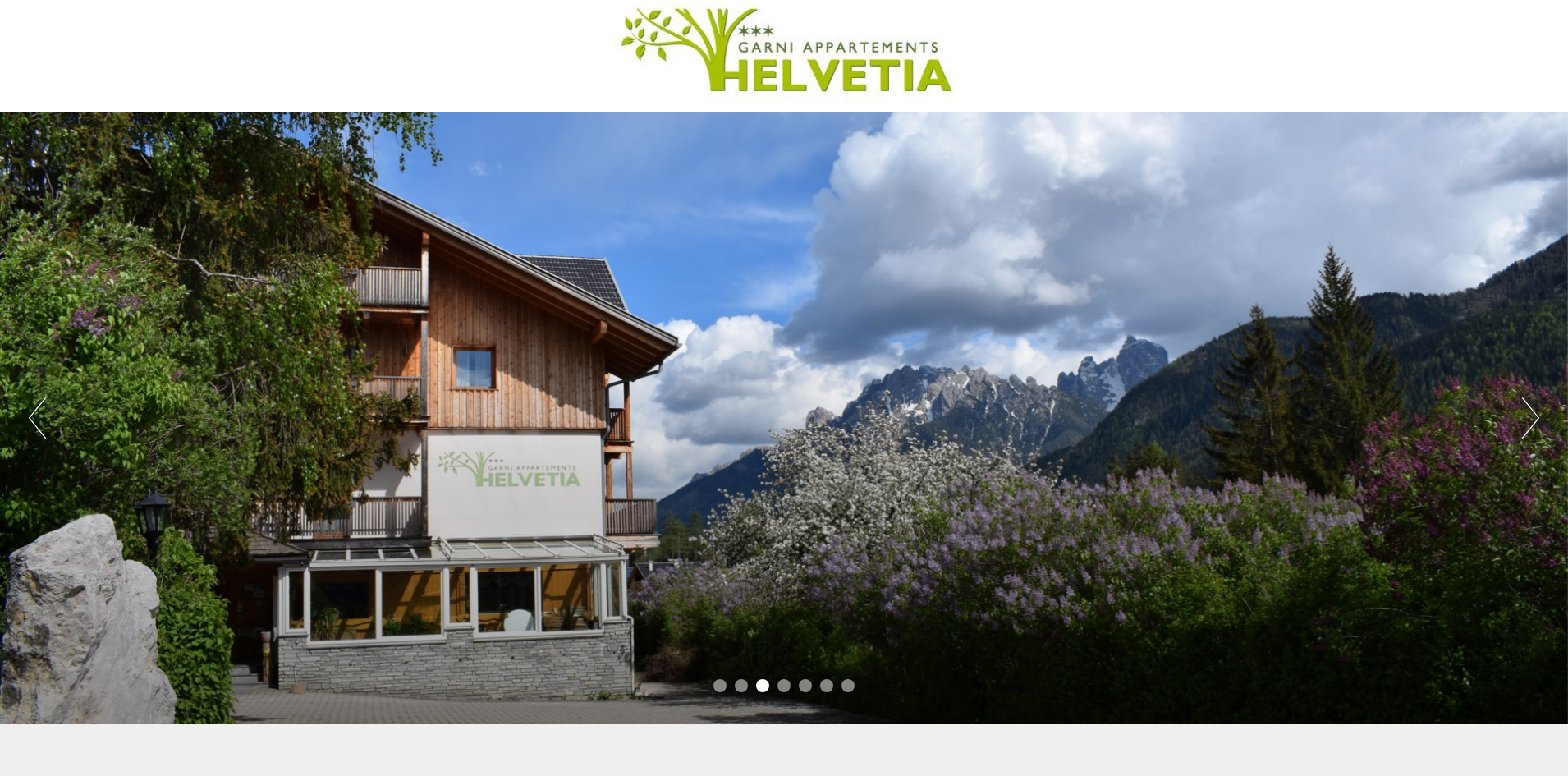
click at [1526, 421] on button "Next" at bounding box center [1531, 418] width 17 height 41
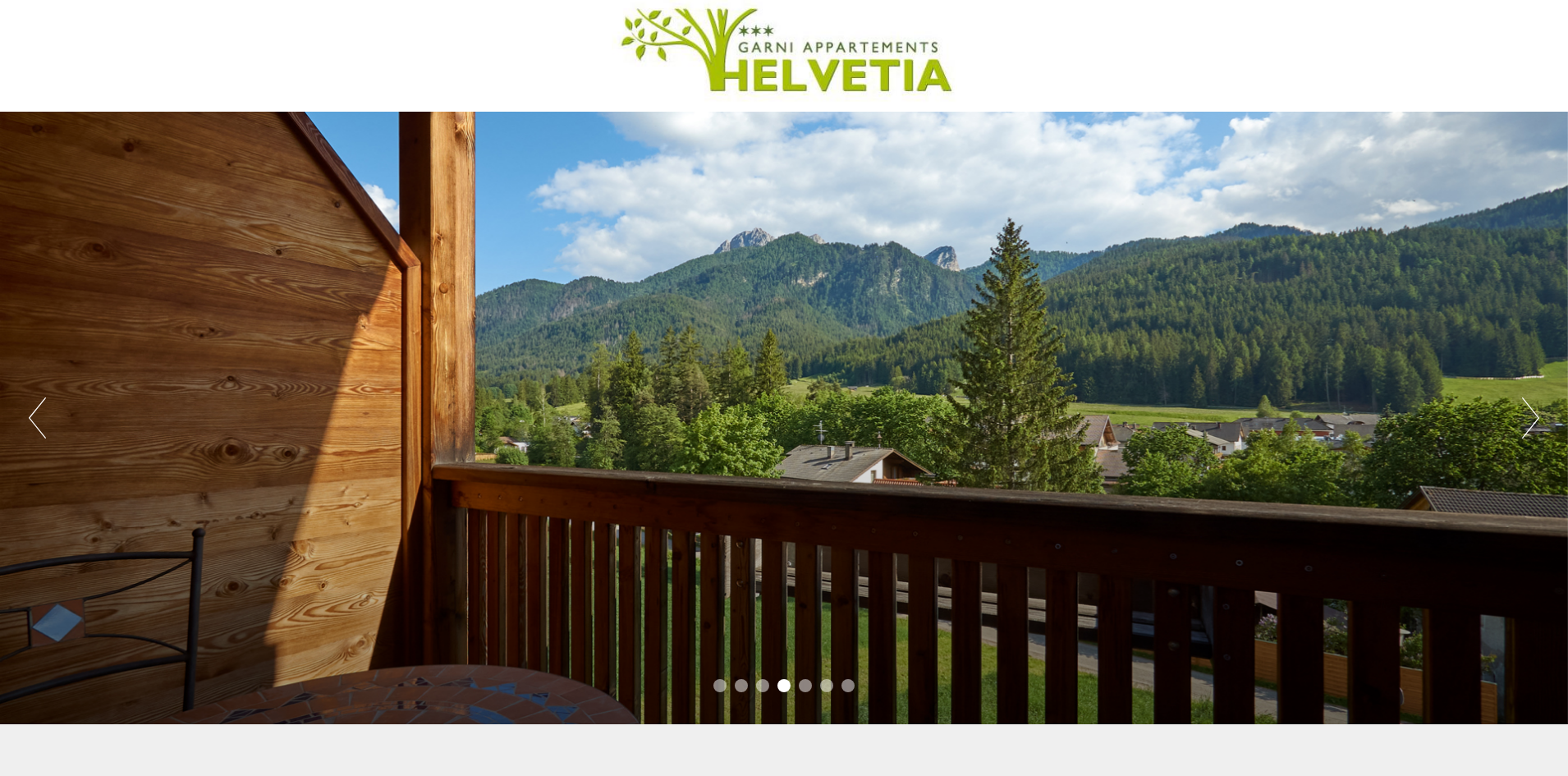
click at [1526, 421] on button "Next" at bounding box center [1531, 418] width 17 height 41
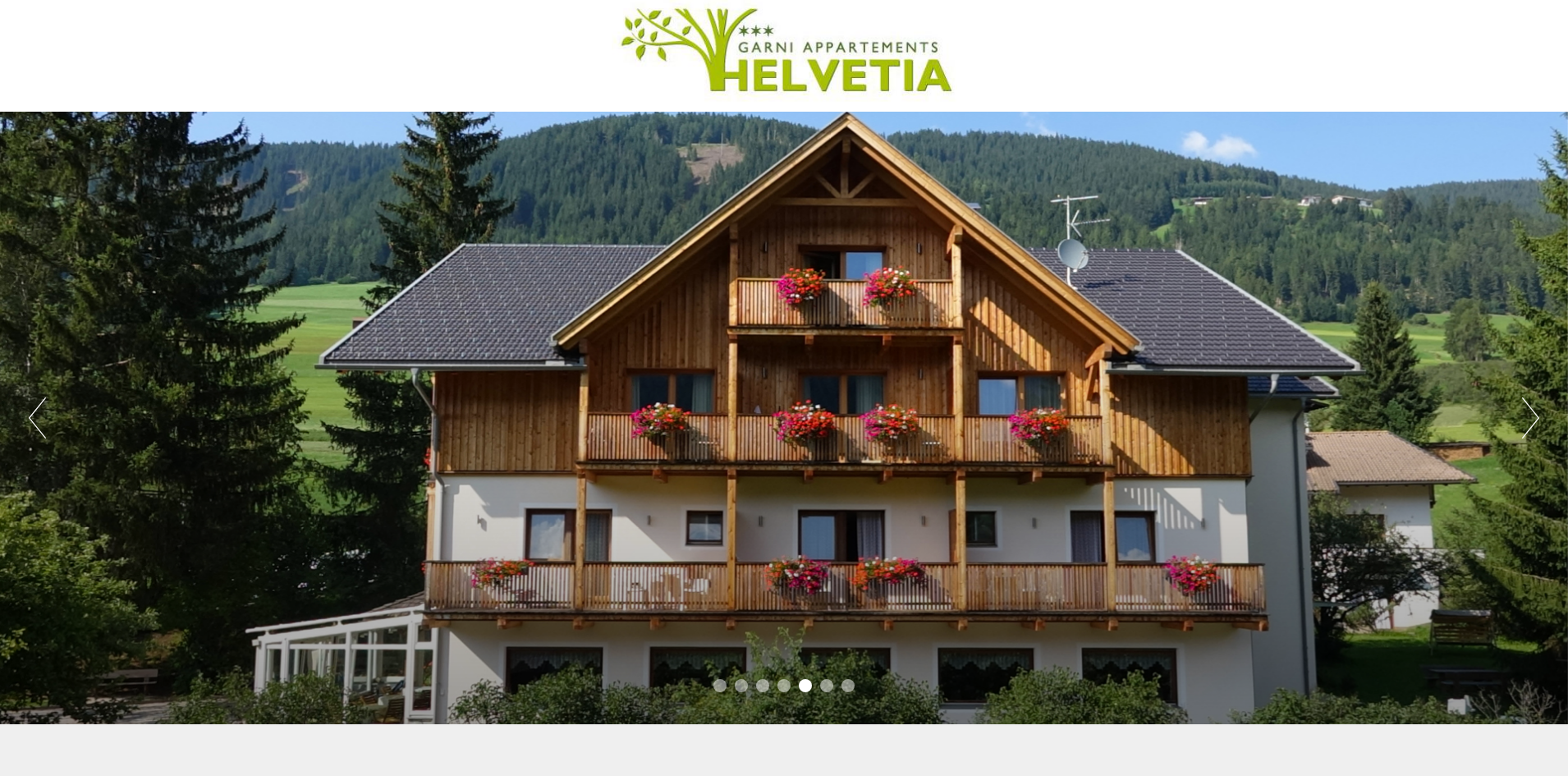
click at [1526, 421] on button "Next" at bounding box center [1531, 418] width 17 height 41
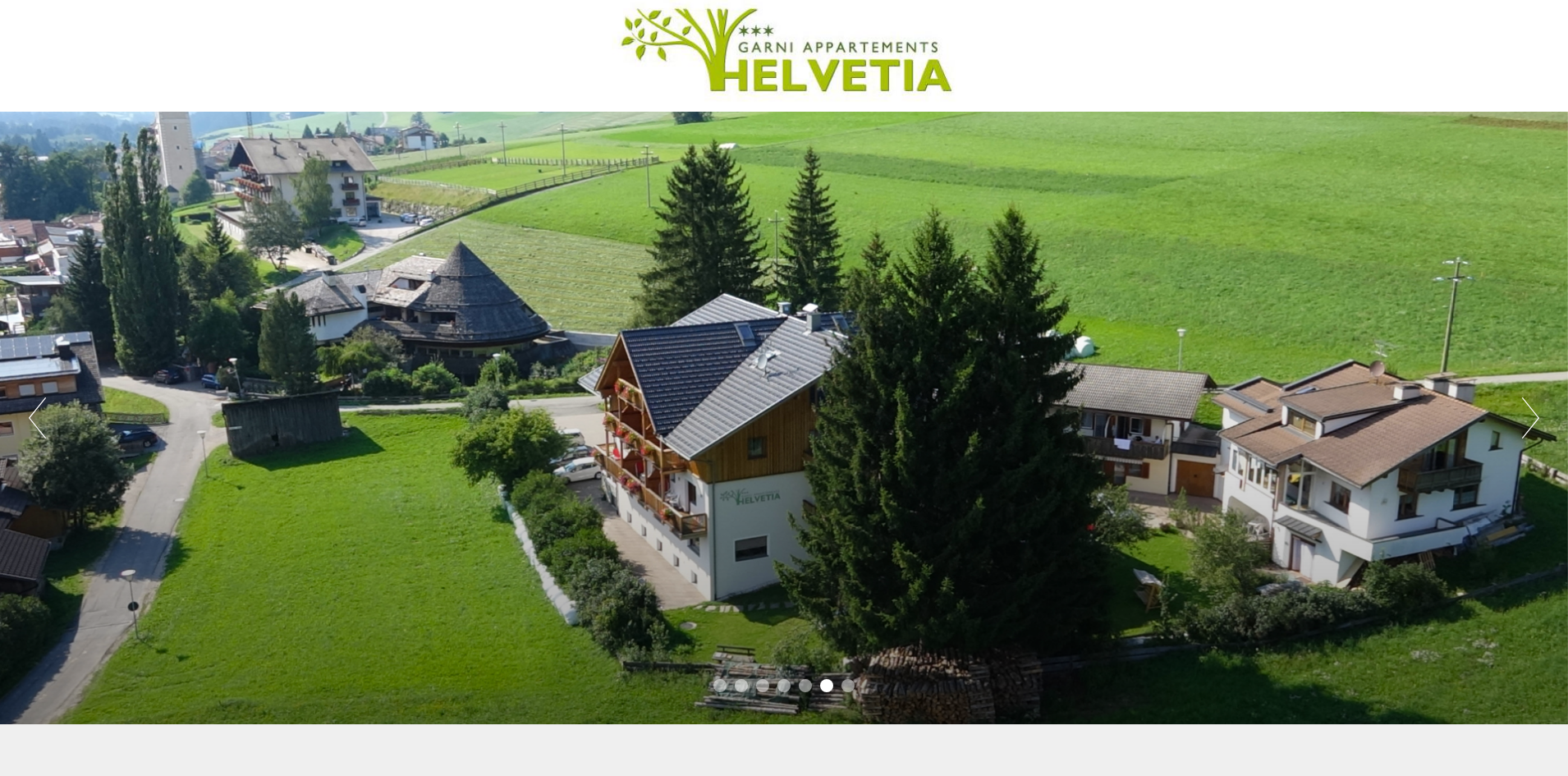
click at [1526, 421] on button "Next" at bounding box center [1531, 418] width 17 height 41
click at [1525, 421] on button "Next" at bounding box center [1531, 418] width 17 height 41
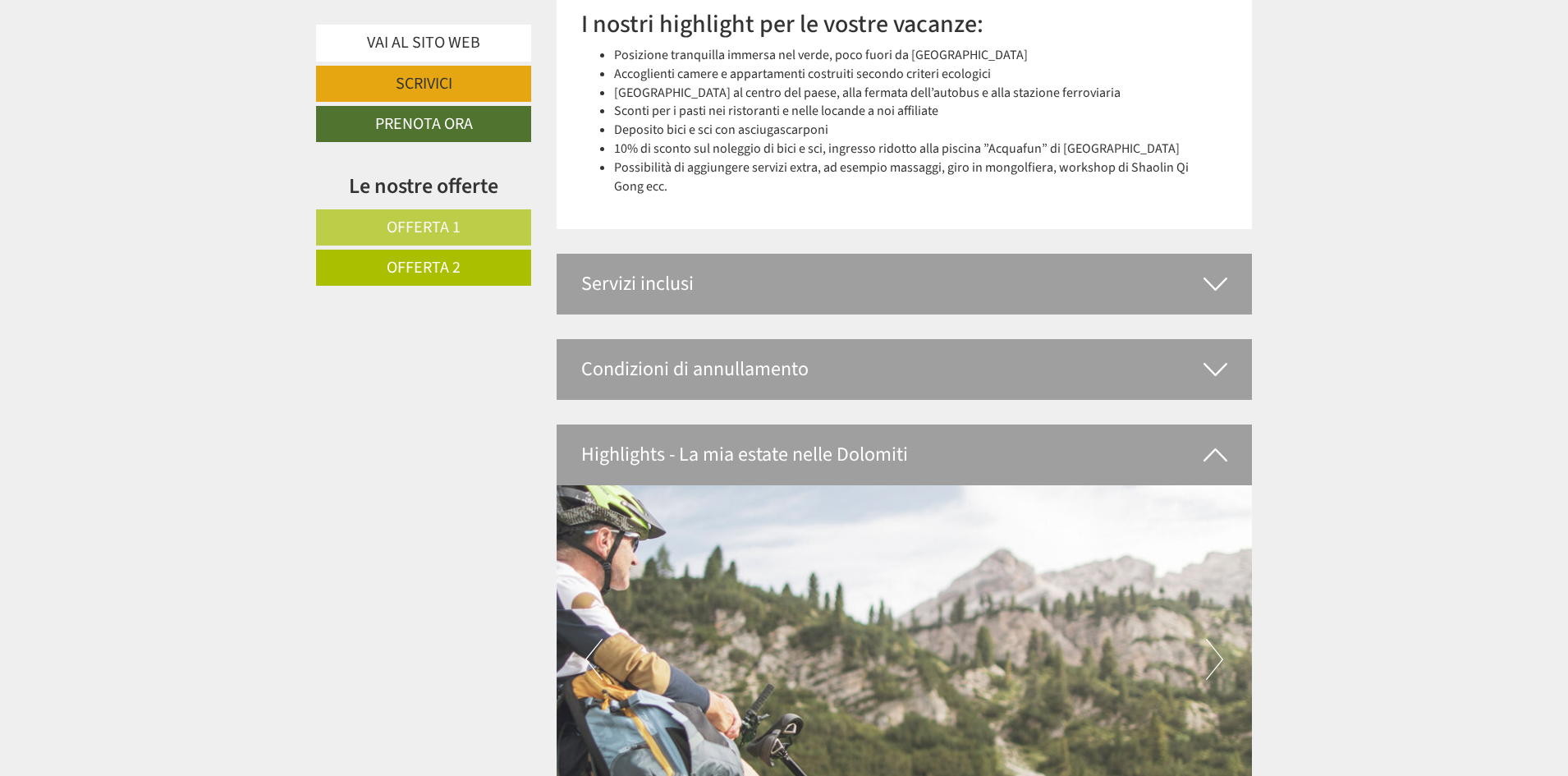
scroll to position [1911, 0]
